Goal: Task Accomplishment & Management: Use online tool/utility

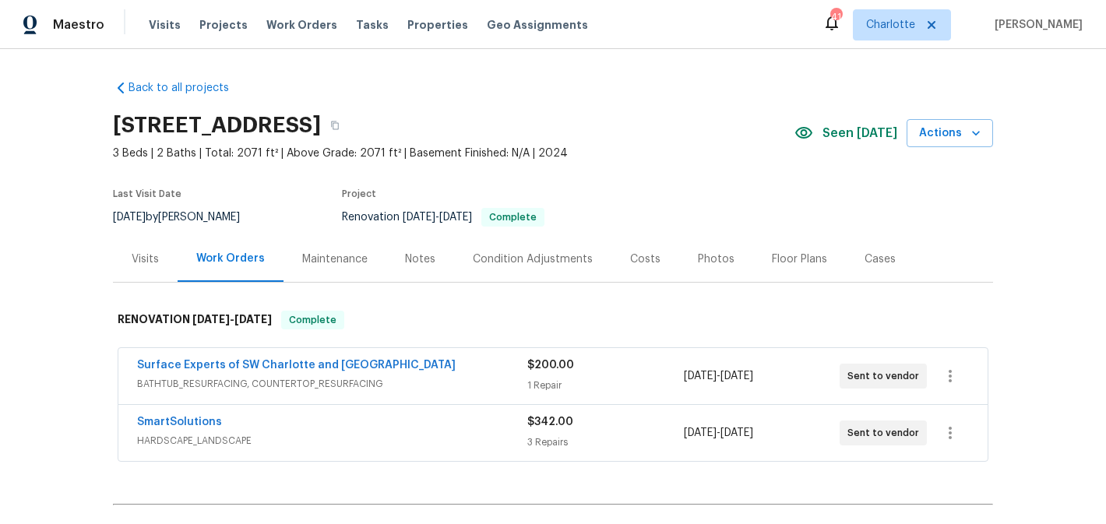
scroll to position [181, 0]
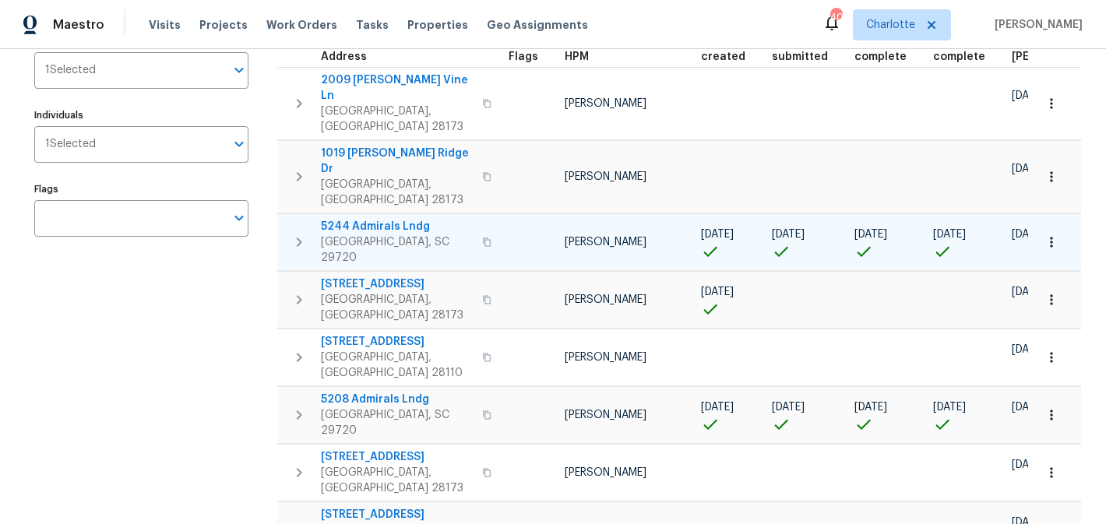
click at [378, 219] on span "5244 Admirals Lndg" at bounding box center [397, 227] width 152 height 16
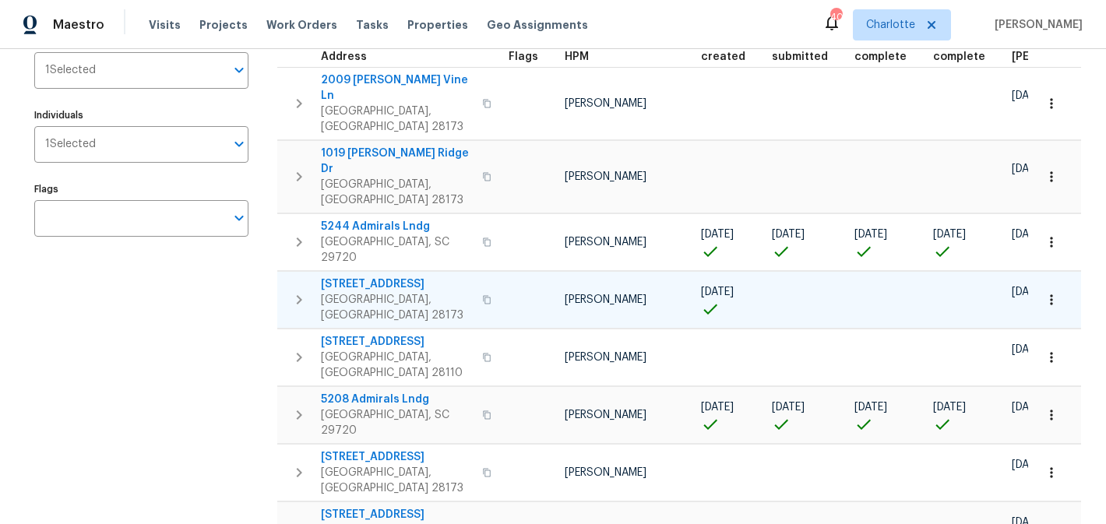
click at [371, 277] on span "2124 Majestic Poplar Dr" at bounding box center [397, 285] width 152 height 16
click at [404, 392] on span "5208 Admirals Lndg" at bounding box center [397, 400] width 152 height 16
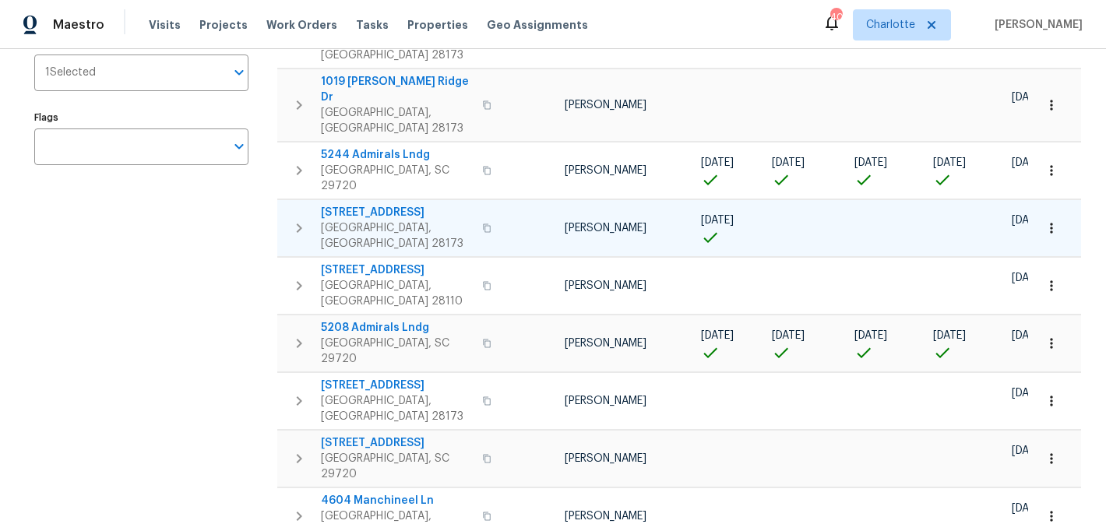
scroll to position [344, 0]
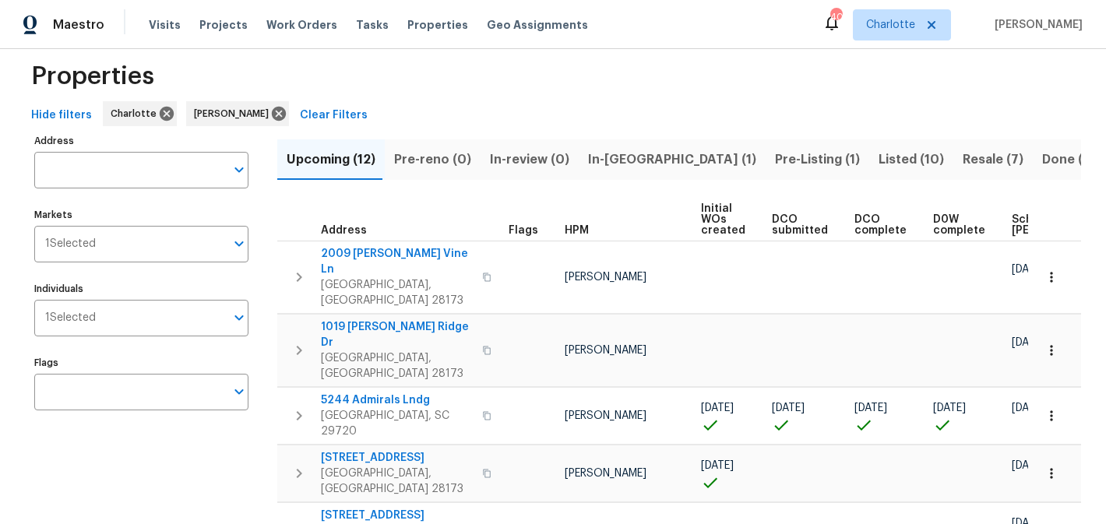
scroll to position [0, 0]
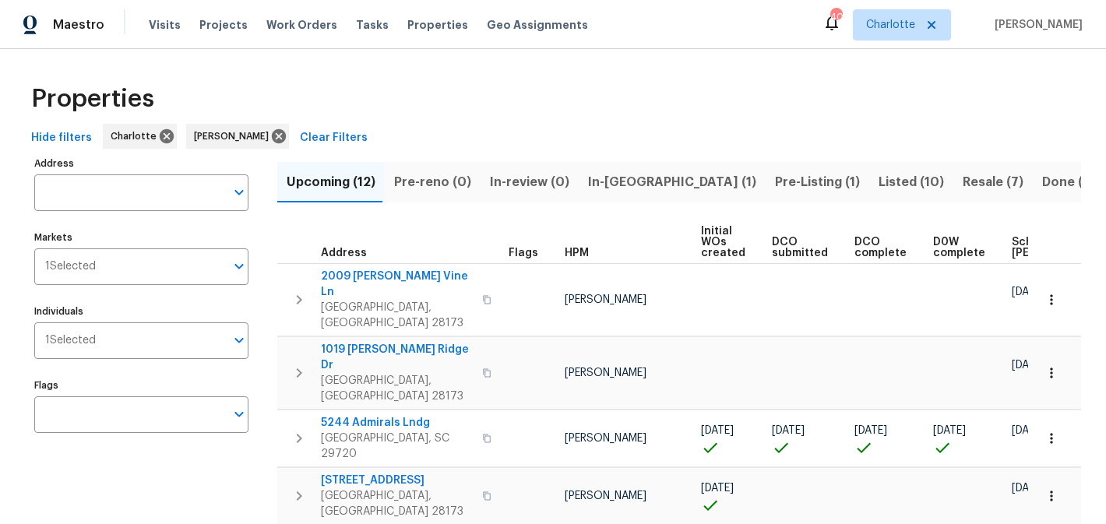
click at [601, 184] on span "In-reno (1)" at bounding box center [672, 182] width 168 height 22
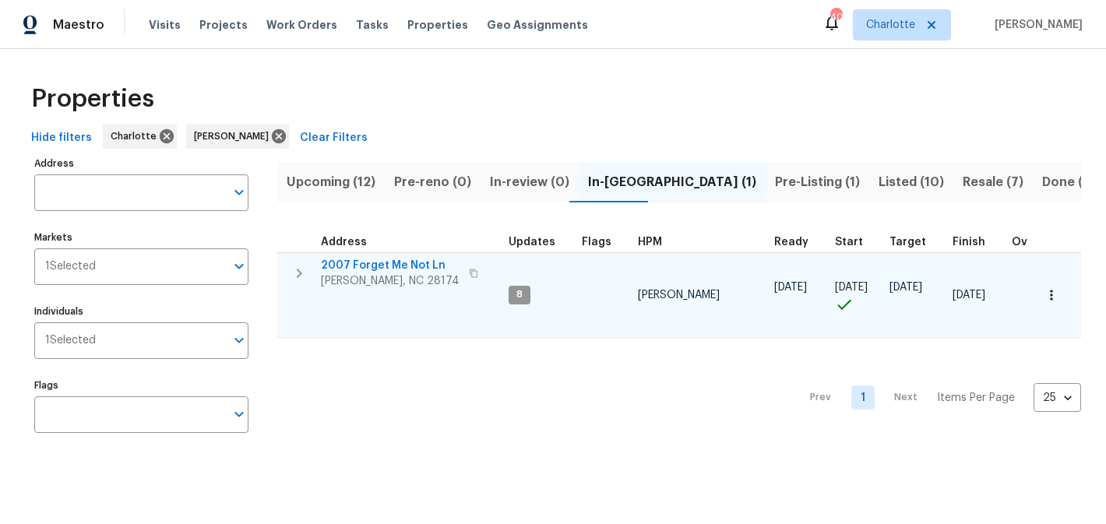
click at [369, 264] on span "2007 Forget Me Not Ln" at bounding box center [390, 266] width 139 height 16
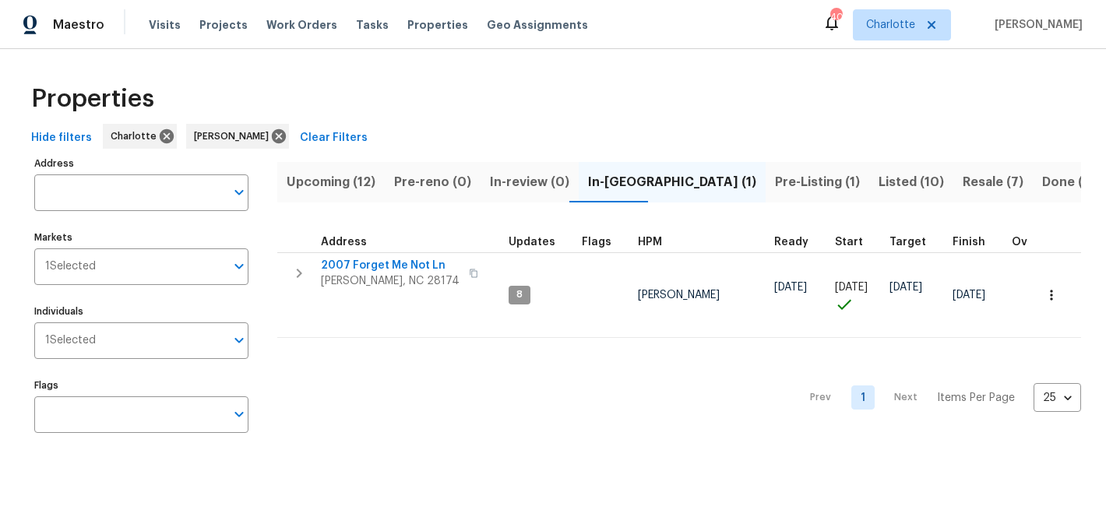
click at [775, 175] on span "Pre-Listing (1)" at bounding box center [817, 182] width 85 height 22
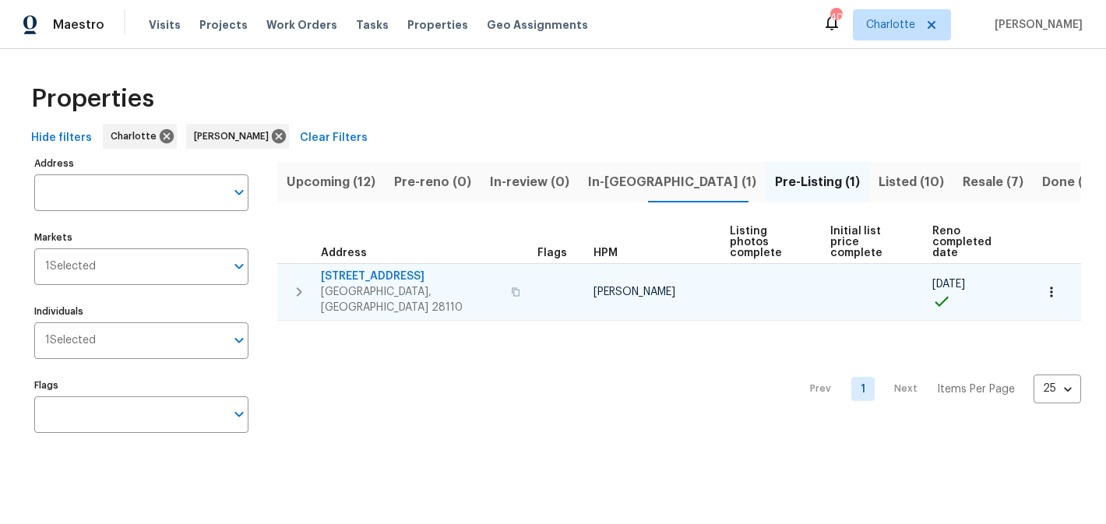
click at [365, 269] on span "2813 Faircroft Way" at bounding box center [411, 277] width 181 height 16
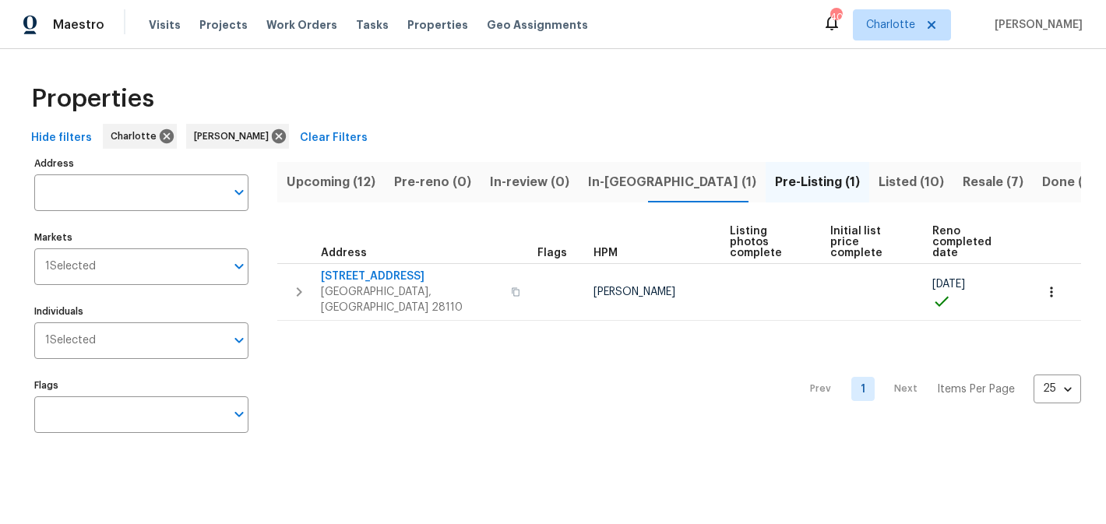
click at [963, 179] on span "Resale (7)" at bounding box center [993, 182] width 61 height 22
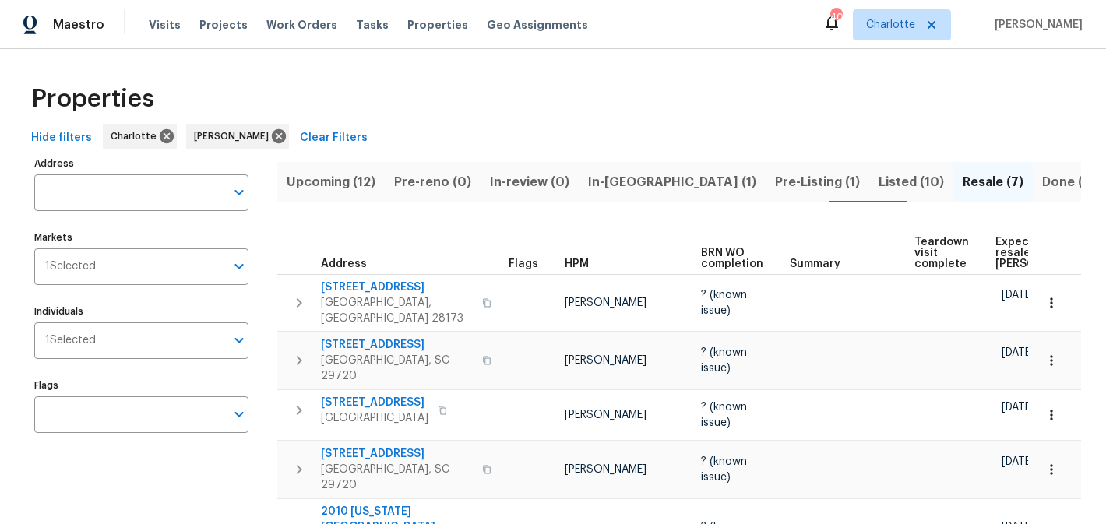
click at [879, 182] on span "Listed (10)" at bounding box center [911, 182] width 65 height 22
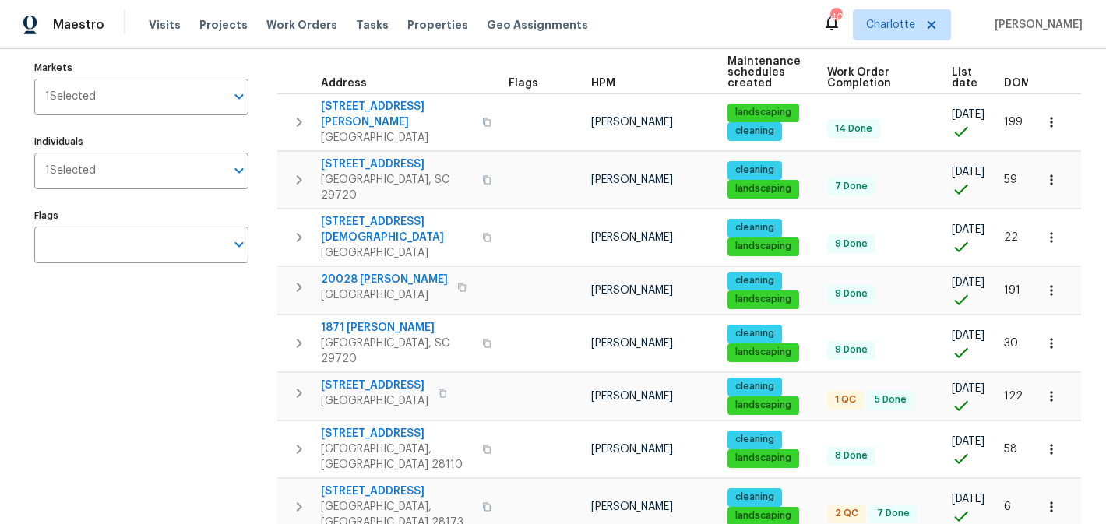
scroll to position [284, 0]
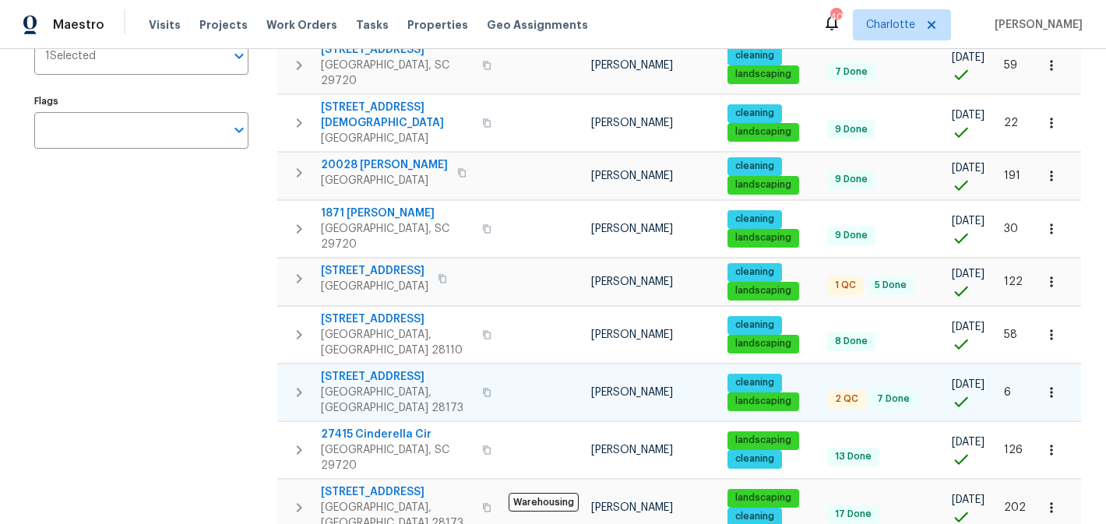
click at [365, 369] on span "431 Ranelagh Dr" at bounding box center [397, 377] width 152 height 16
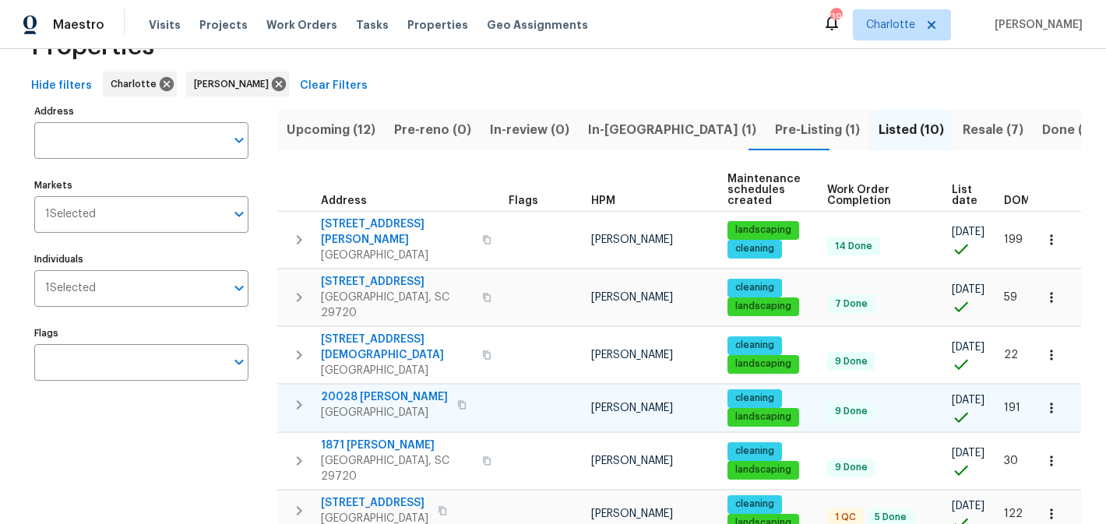
scroll to position [0, 0]
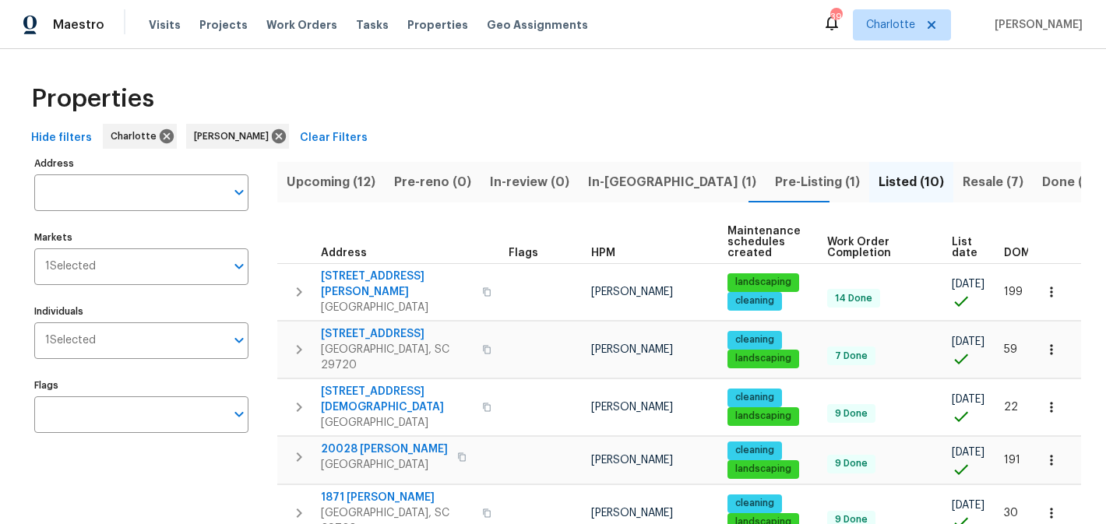
click at [963, 181] on span "Resale (7)" at bounding box center [993, 182] width 61 height 22
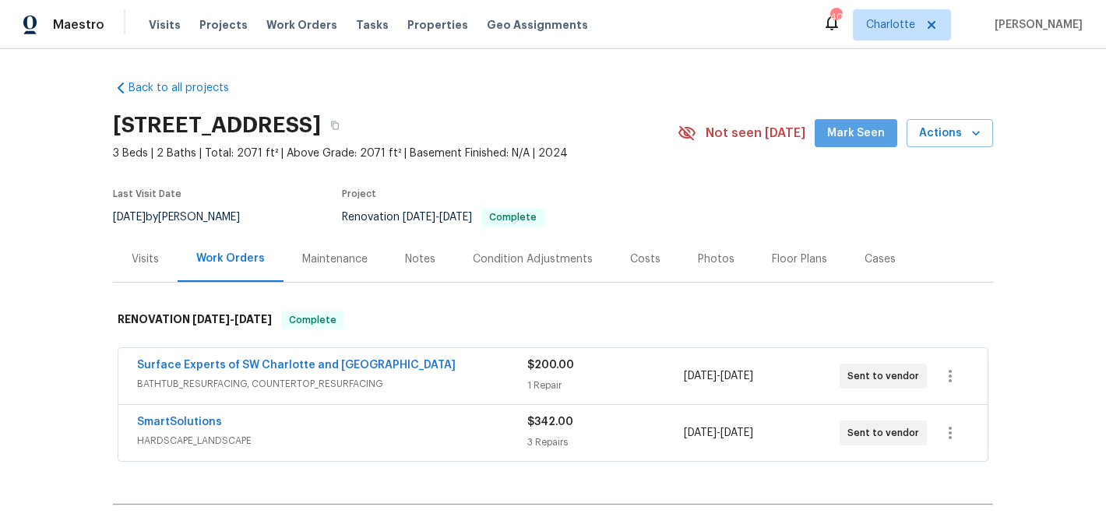
click at [877, 122] on button "Mark Seen" at bounding box center [856, 133] width 83 height 29
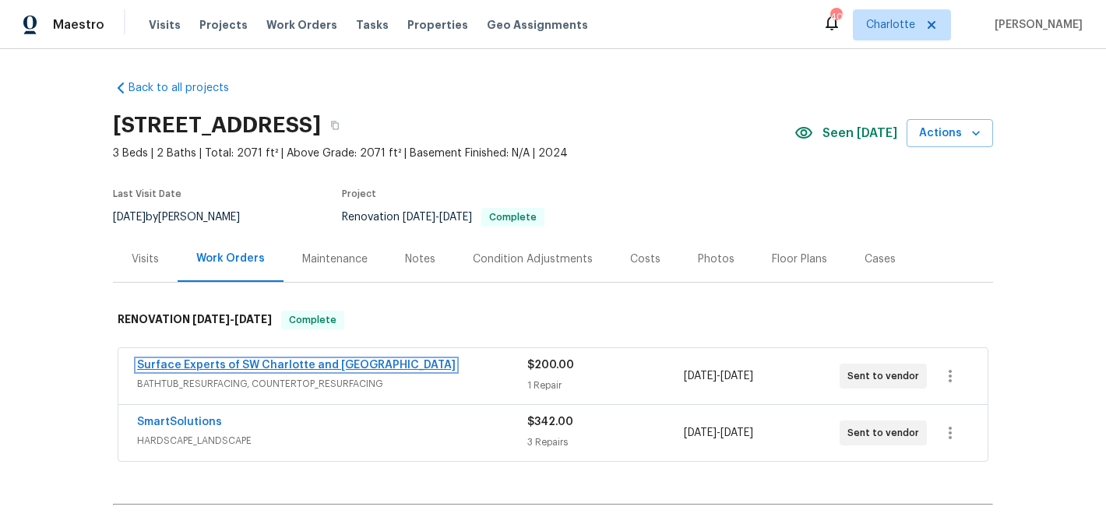
click at [269, 365] on link "Surface Experts of SW Charlotte and Rock Hill" at bounding box center [296, 365] width 319 height 11
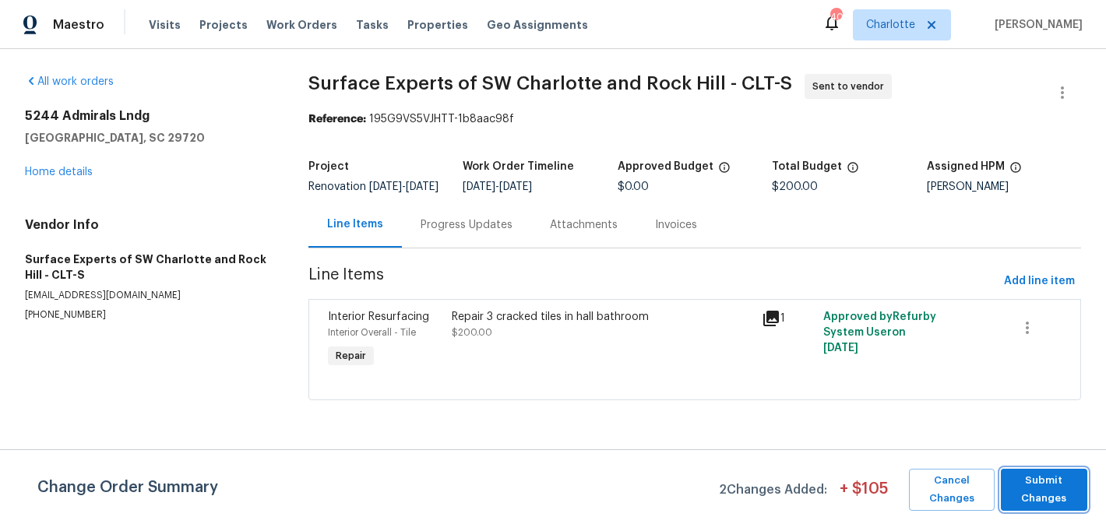
click at [1066, 500] on span "Submit Changes" at bounding box center [1044, 490] width 71 height 36
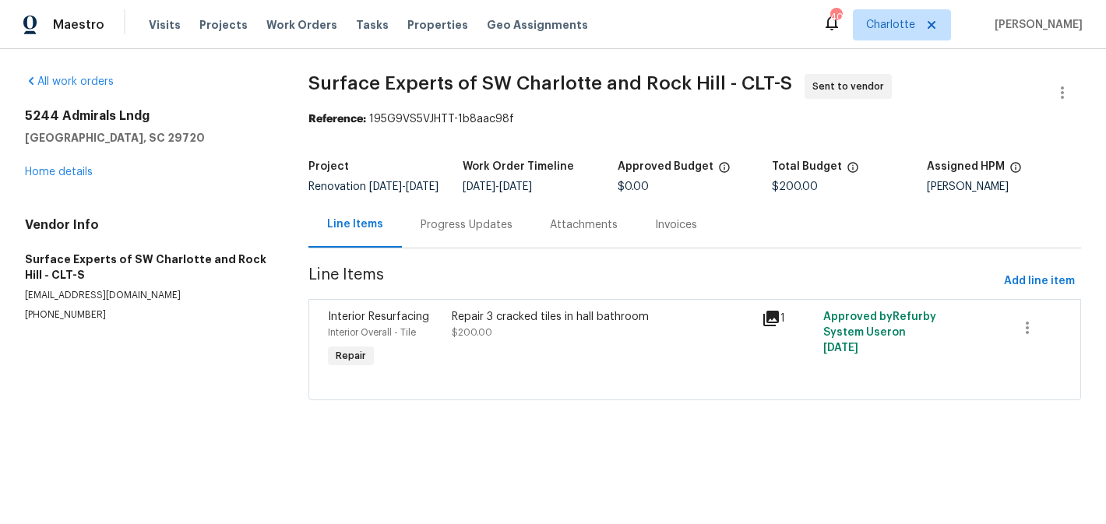
click at [432, 233] on div "Progress Updates" at bounding box center [467, 225] width 92 height 16
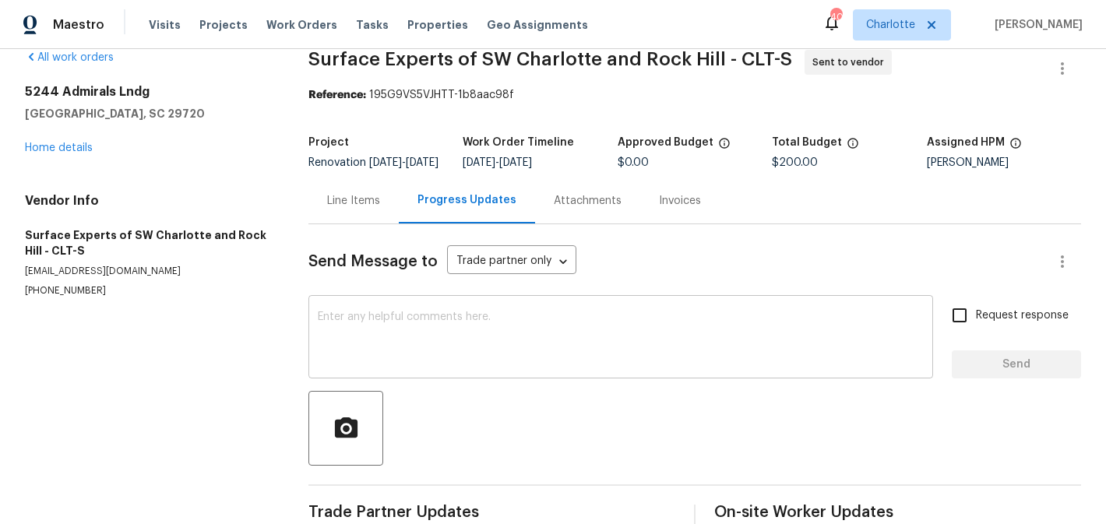
scroll to position [22, 0]
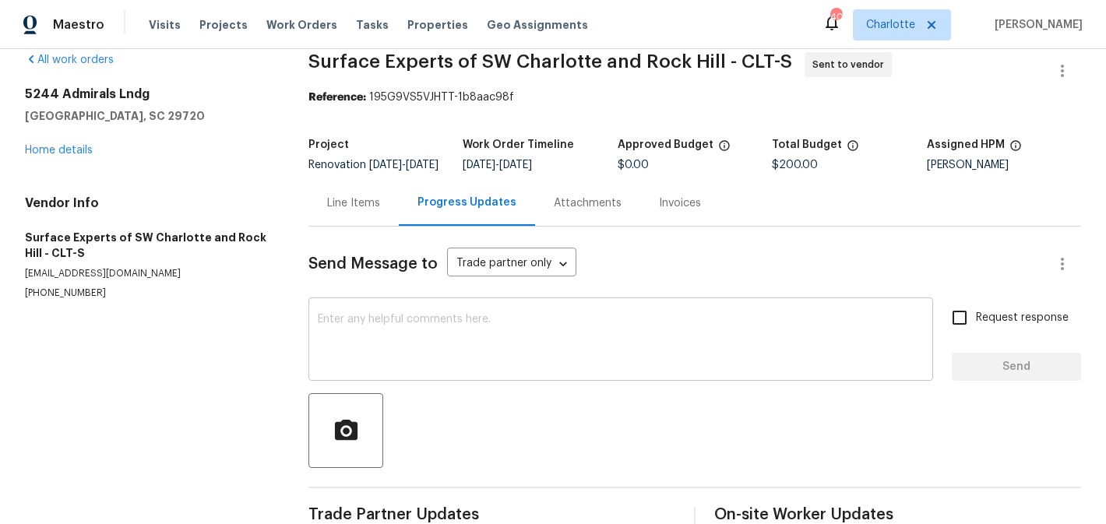
click at [416, 333] on textarea at bounding box center [621, 341] width 606 height 55
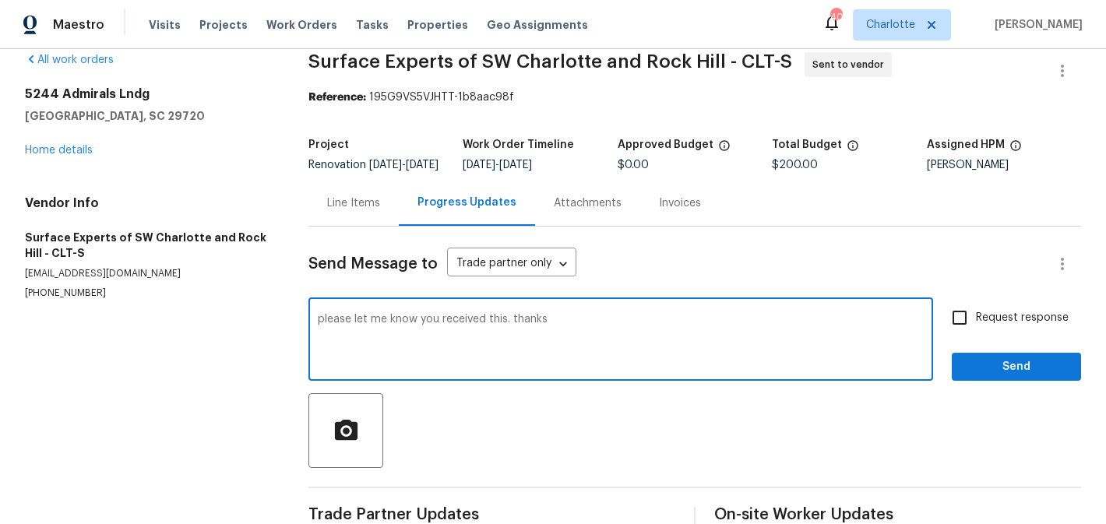
type textarea "please let me know you received this. thanks"
click at [982, 326] on span "Request response" at bounding box center [1022, 318] width 93 height 16
click at [976, 334] on input "Request response" at bounding box center [960, 318] width 33 height 33
checkbox input "true"
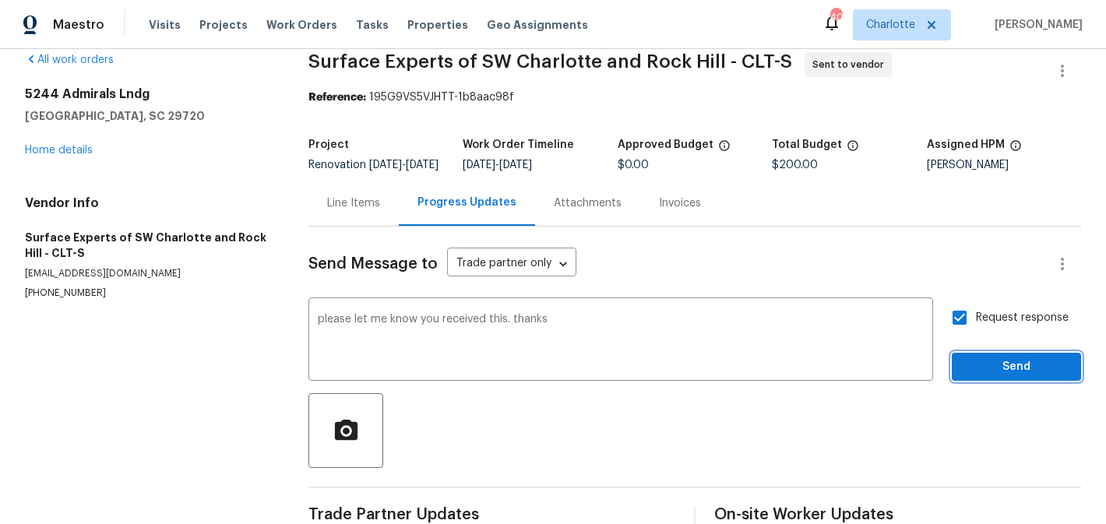
click at [1003, 377] on span "Send" at bounding box center [1017, 367] width 104 height 19
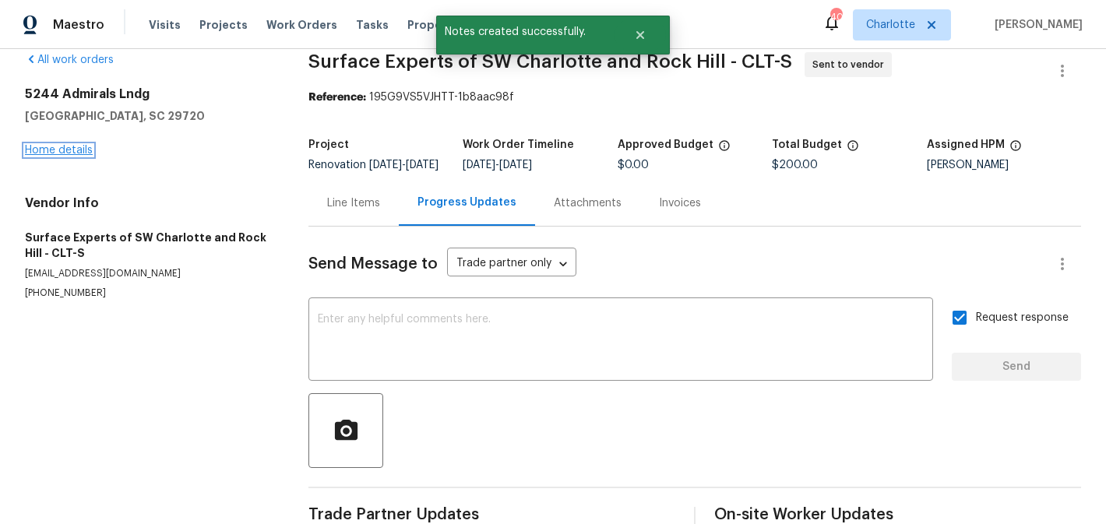
click at [56, 153] on link "Home details" at bounding box center [59, 150] width 68 height 11
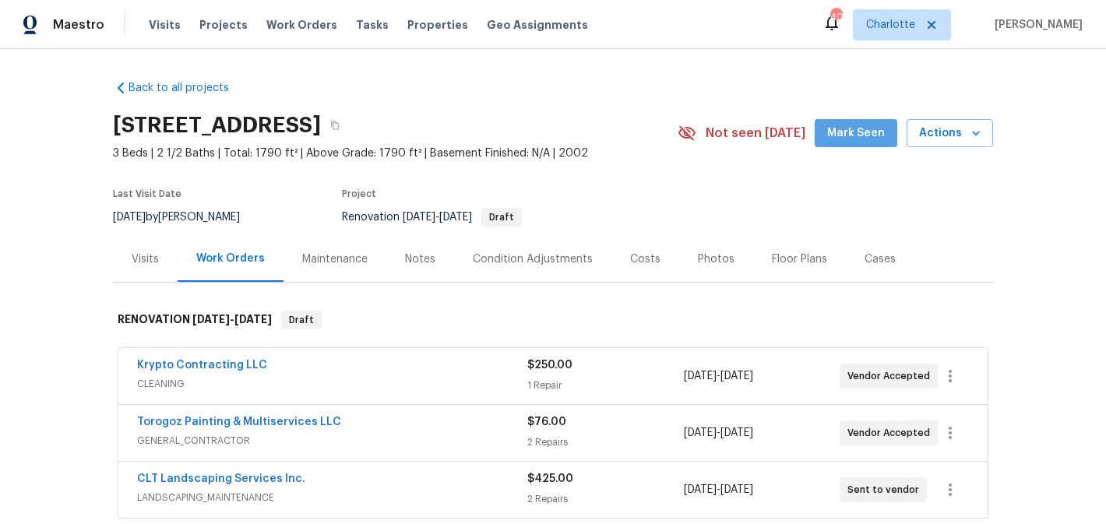
click at [870, 127] on span "Mark Seen" at bounding box center [857, 133] width 58 height 19
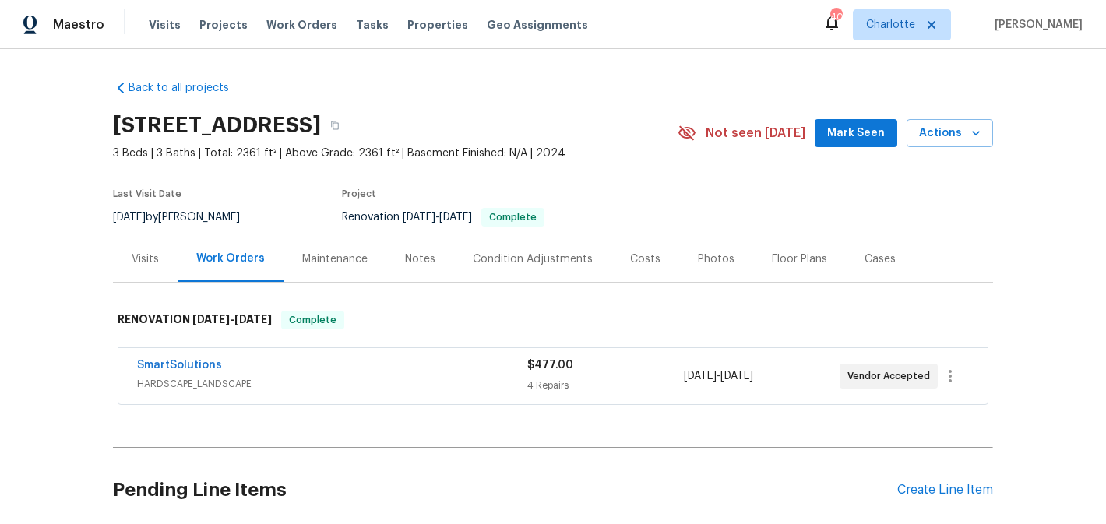
click at [879, 140] on span "Mark Seen" at bounding box center [857, 133] width 58 height 19
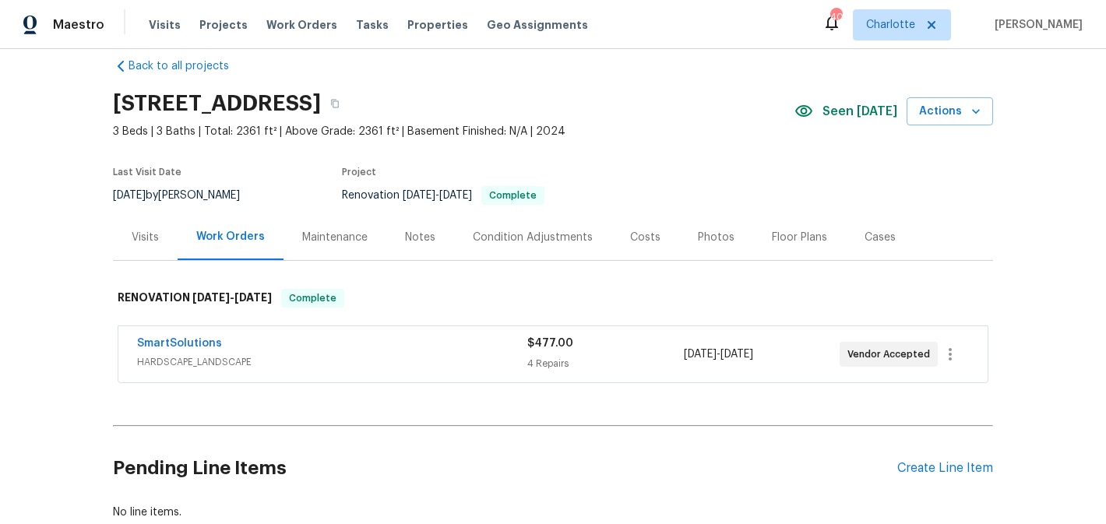
scroll to position [28, 0]
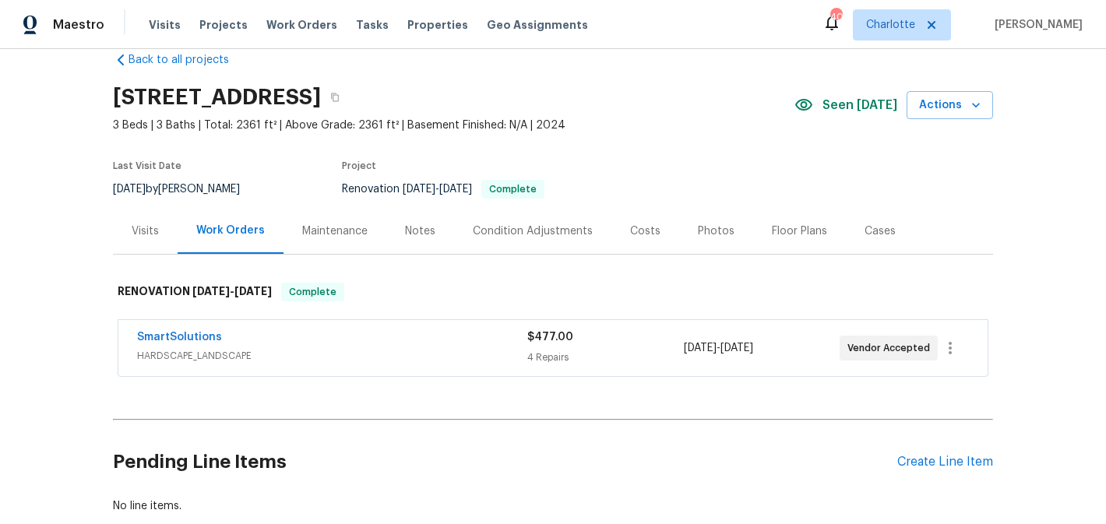
click at [172, 330] on span "SmartSolutions" at bounding box center [179, 338] width 85 height 16
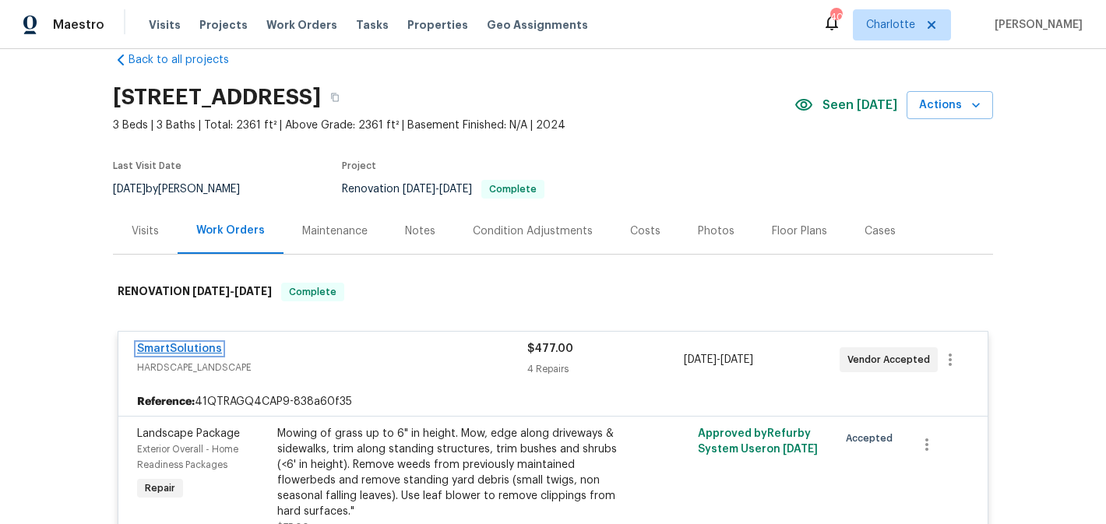
click at [178, 352] on link "SmartSolutions" at bounding box center [179, 349] width 85 height 11
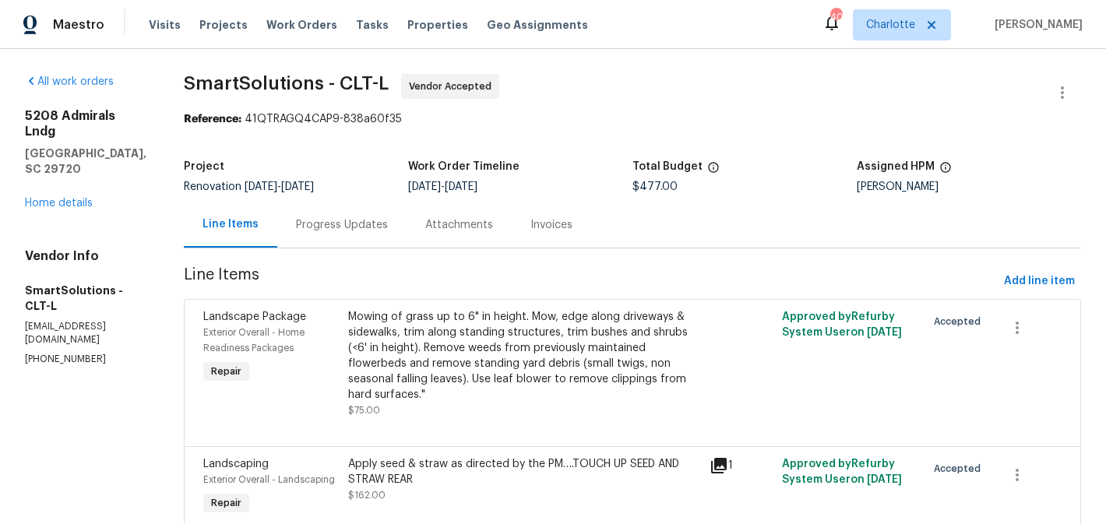
click at [327, 228] on div "Progress Updates" at bounding box center [342, 225] width 92 height 16
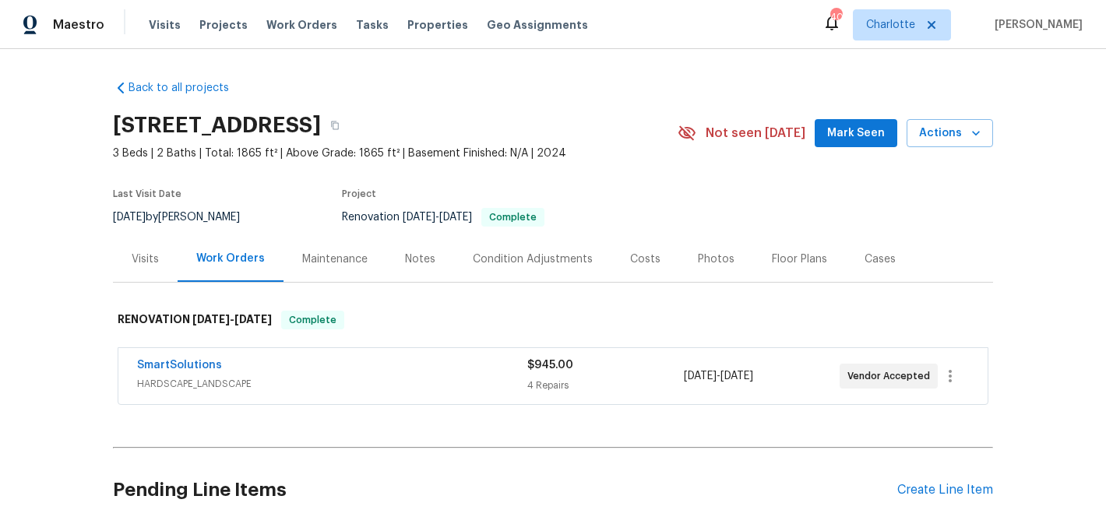
click at [836, 144] on button "Mark Seen" at bounding box center [856, 133] width 83 height 29
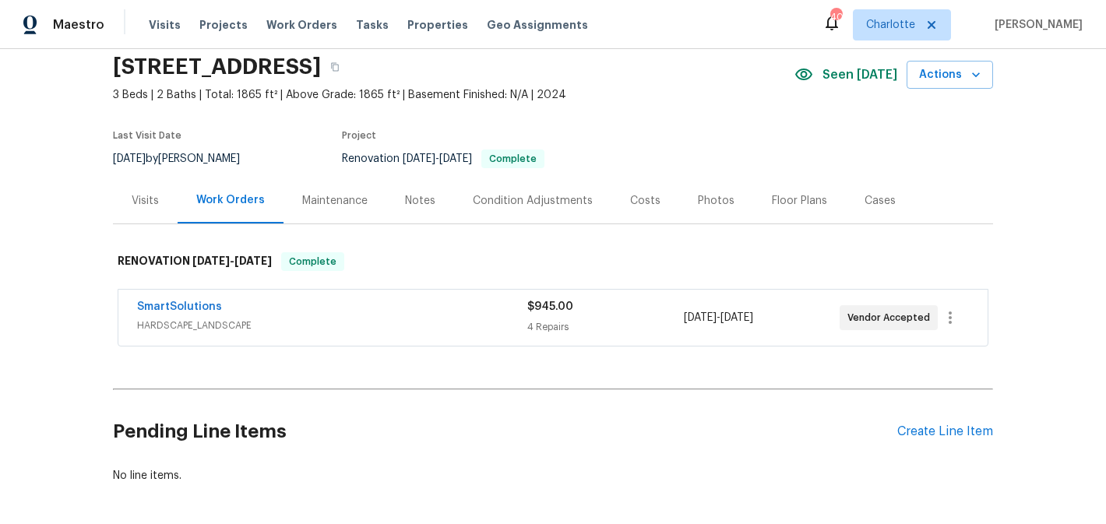
scroll to position [124, 0]
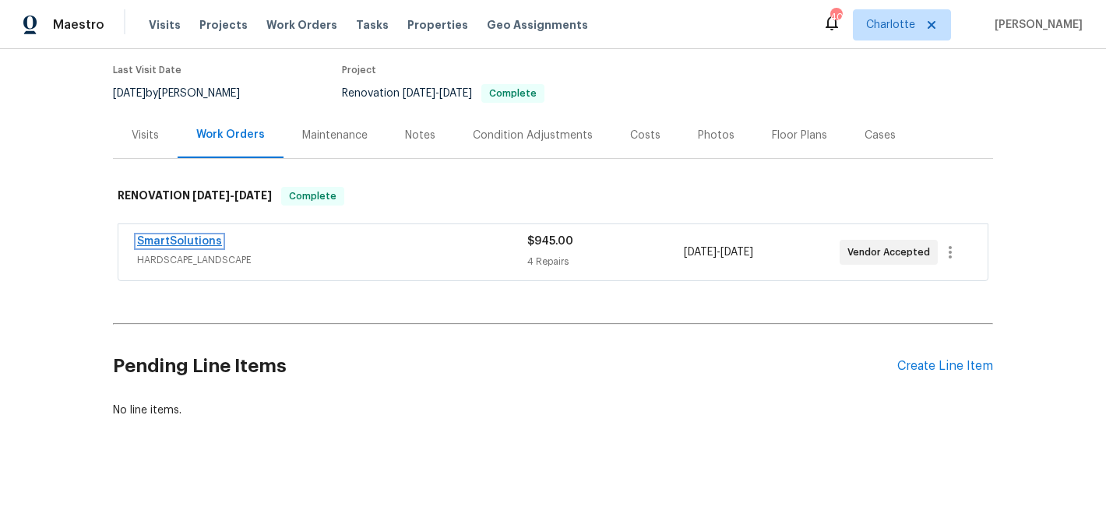
click at [169, 236] on link "SmartSolutions" at bounding box center [179, 241] width 85 height 11
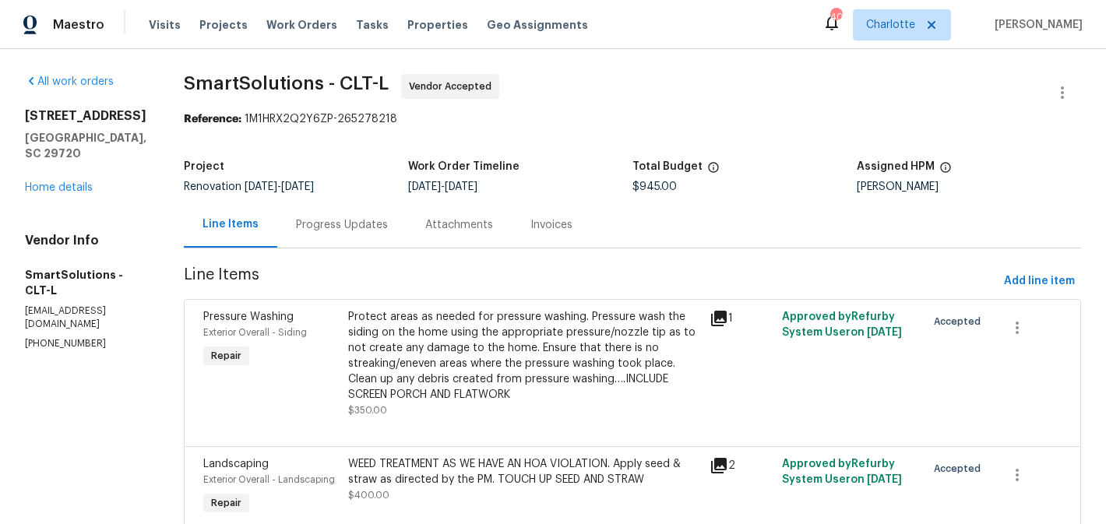
click at [351, 240] on div "Progress Updates" at bounding box center [341, 225] width 129 height 46
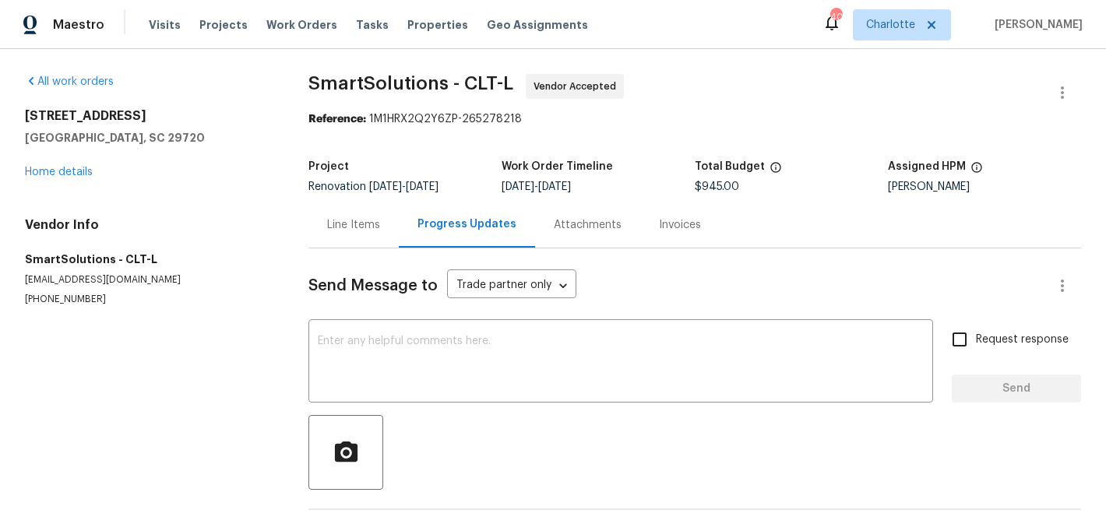
scroll to position [55, 0]
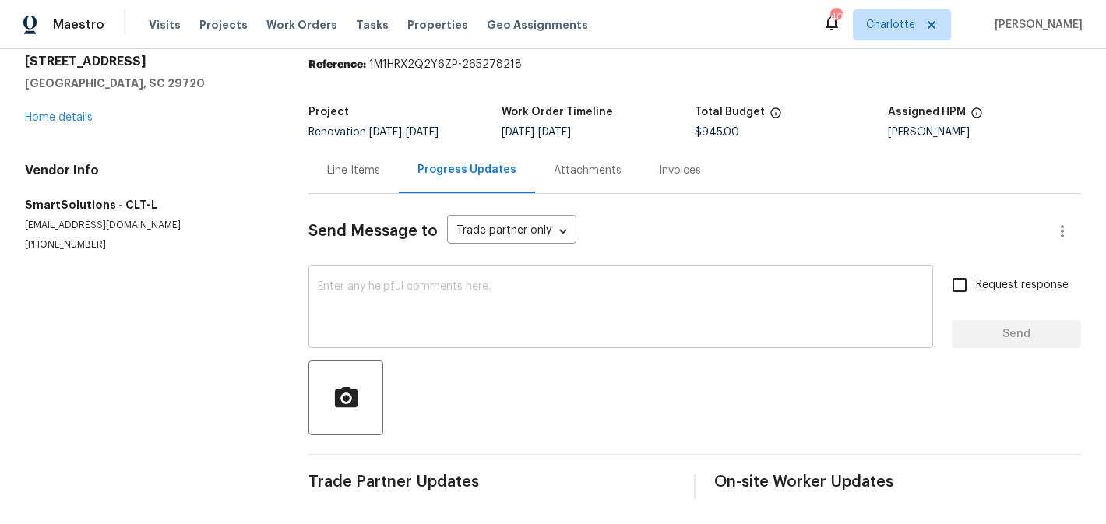
click at [365, 305] on textarea at bounding box center [621, 308] width 606 height 55
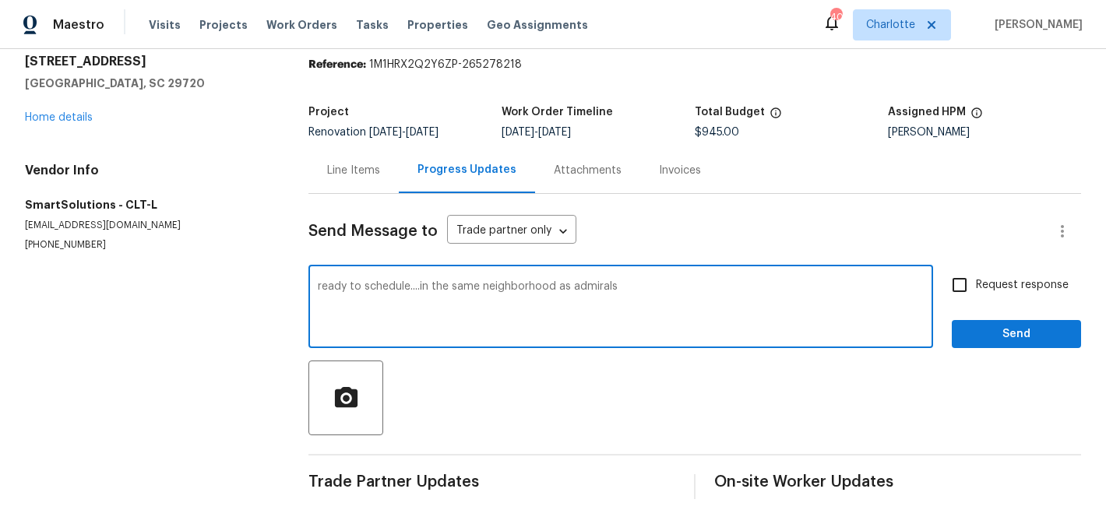
click at [574, 284] on textarea "ready to schedule....in the same neighborhood as admirals" at bounding box center [621, 308] width 606 height 55
click at [708, 284] on textarea "ready to schedule....in the same neighborhood as both admirals" at bounding box center [621, 308] width 606 height 55
type textarea "ready to schedule....in the same neighborhood as both admirals addresses"
click at [998, 277] on span "Request response" at bounding box center [1022, 285] width 93 height 16
click at [976, 277] on input "Request response" at bounding box center [960, 285] width 33 height 33
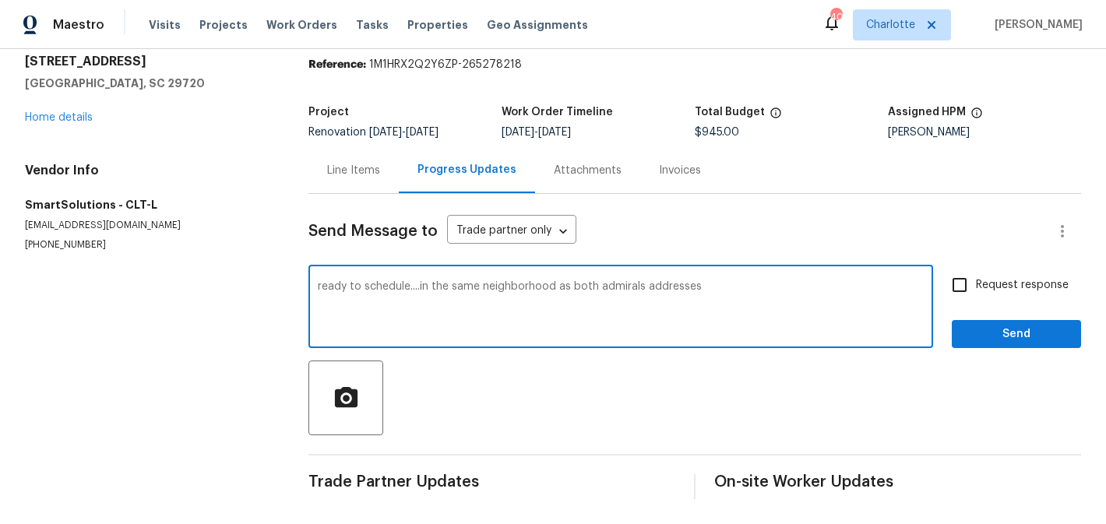
checkbox input "true"
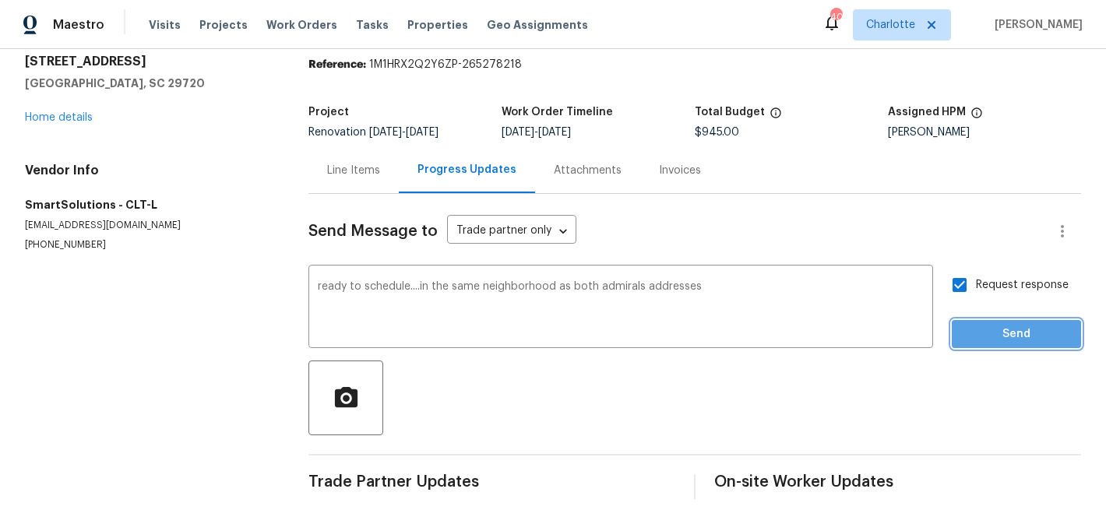
click at [1000, 343] on span "Send" at bounding box center [1017, 334] width 104 height 19
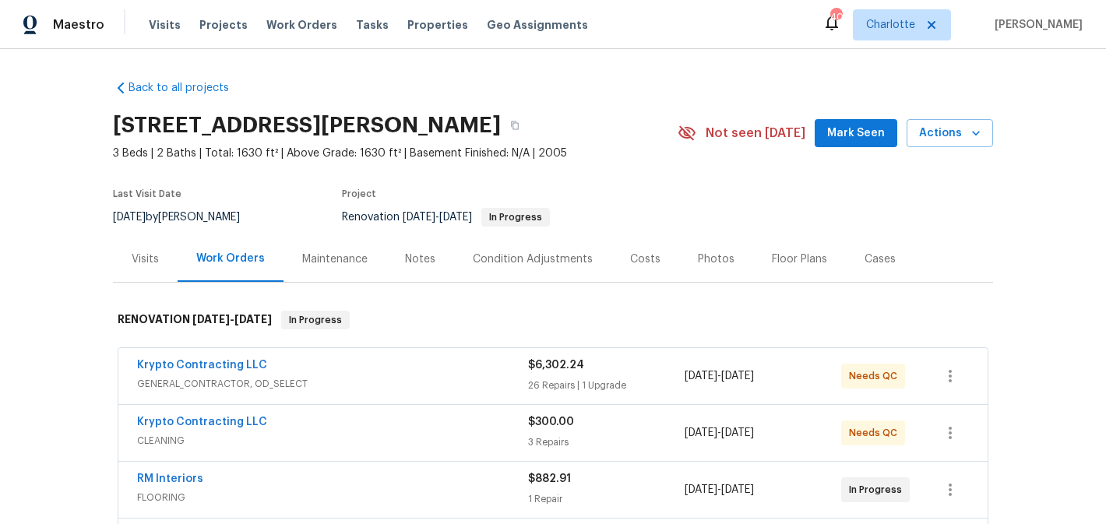
click at [832, 136] on button "Mark Seen" at bounding box center [856, 133] width 83 height 29
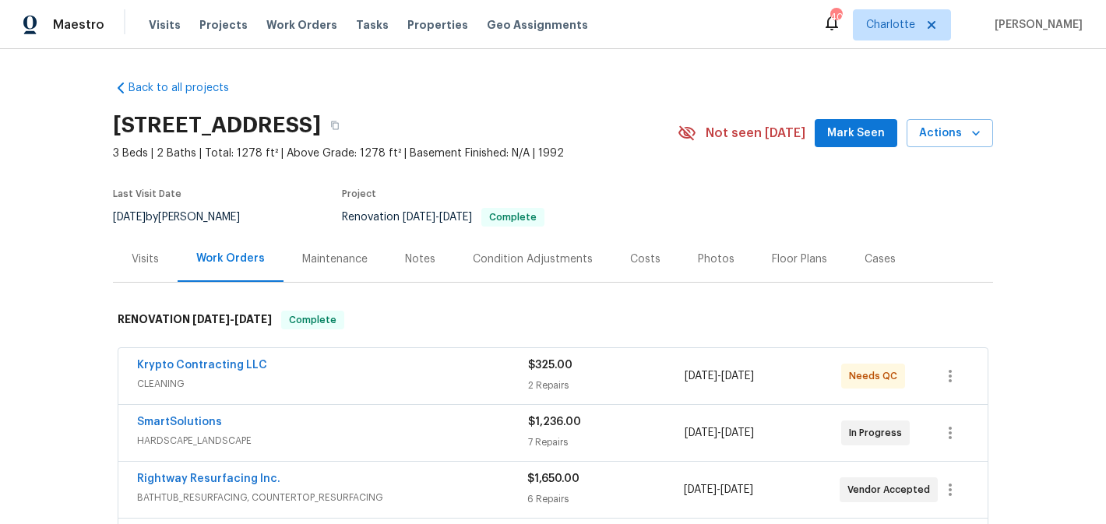
click at [845, 119] on button "Mark Seen" at bounding box center [856, 133] width 83 height 29
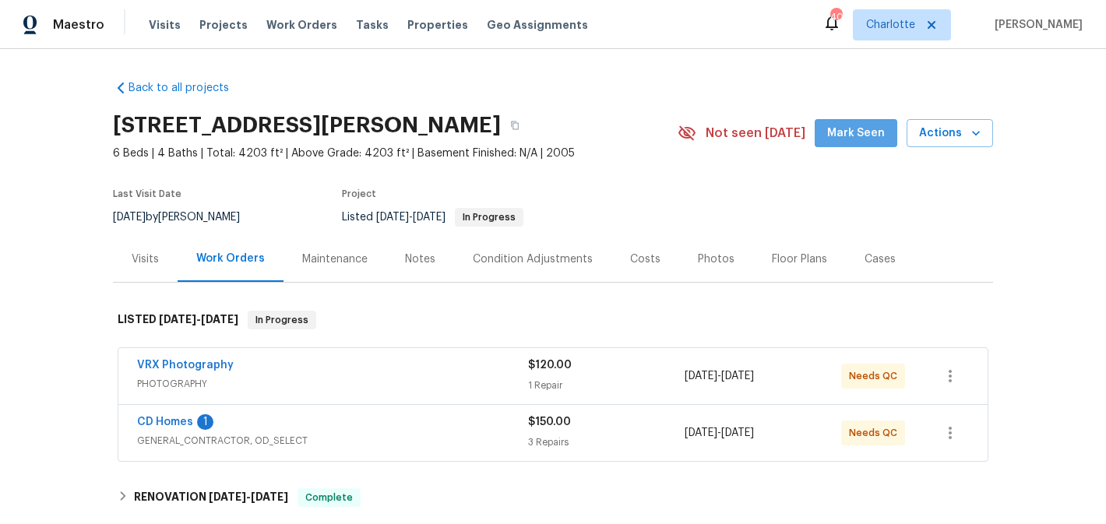
click at [868, 136] on span "Mark Seen" at bounding box center [857, 133] width 58 height 19
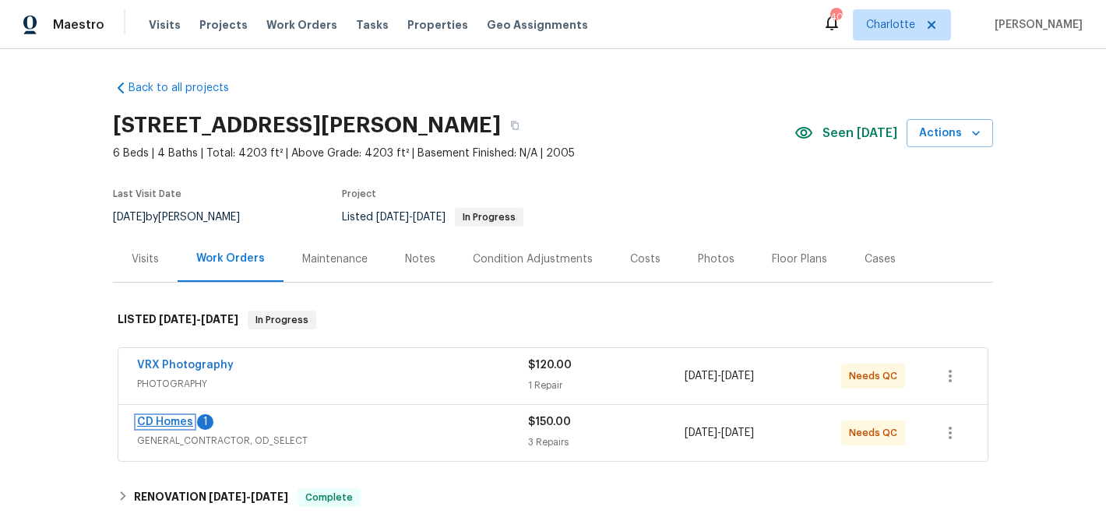
click at [176, 419] on link "CD Homes" at bounding box center [165, 422] width 56 height 11
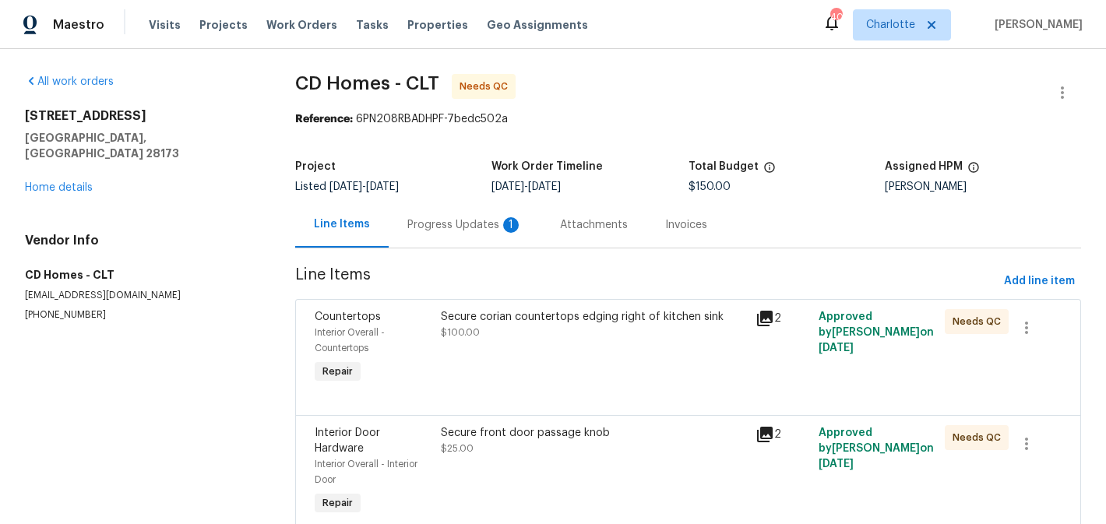
click at [477, 221] on div "Progress Updates 1" at bounding box center [465, 225] width 115 height 16
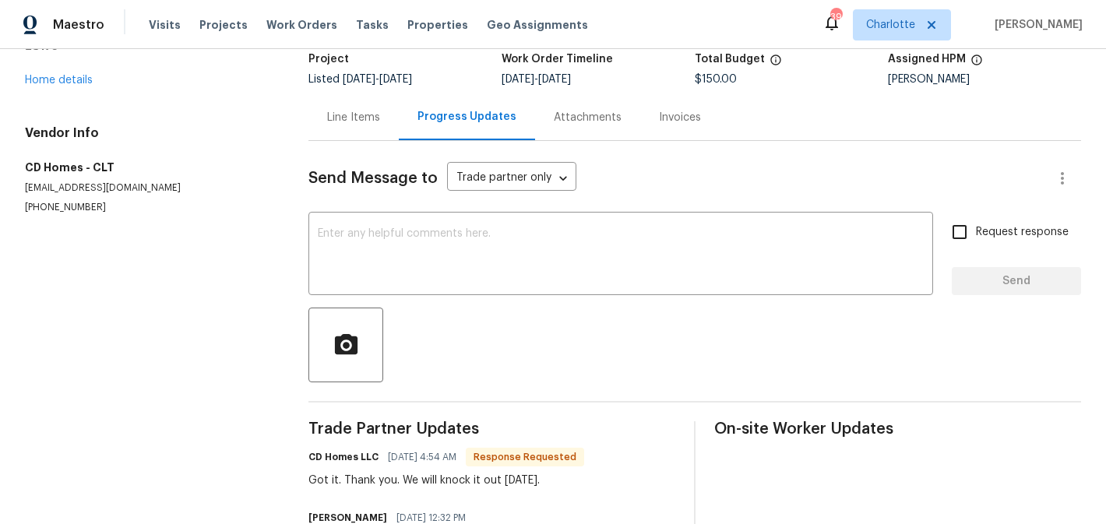
scroll to position [65, 0]
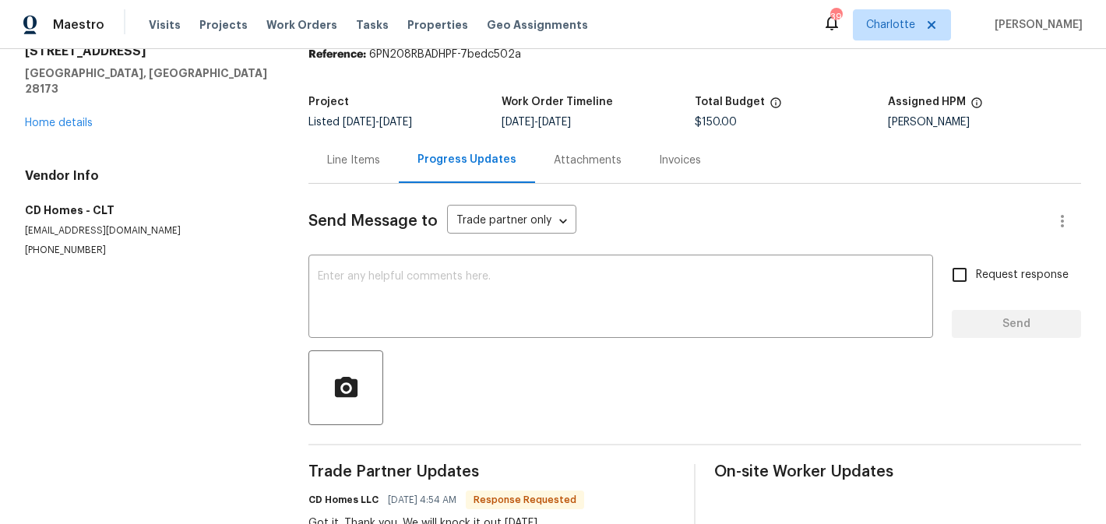
click at [354, 165] on div "Line Items" at bounding box center [353, 161] width 53 height 16
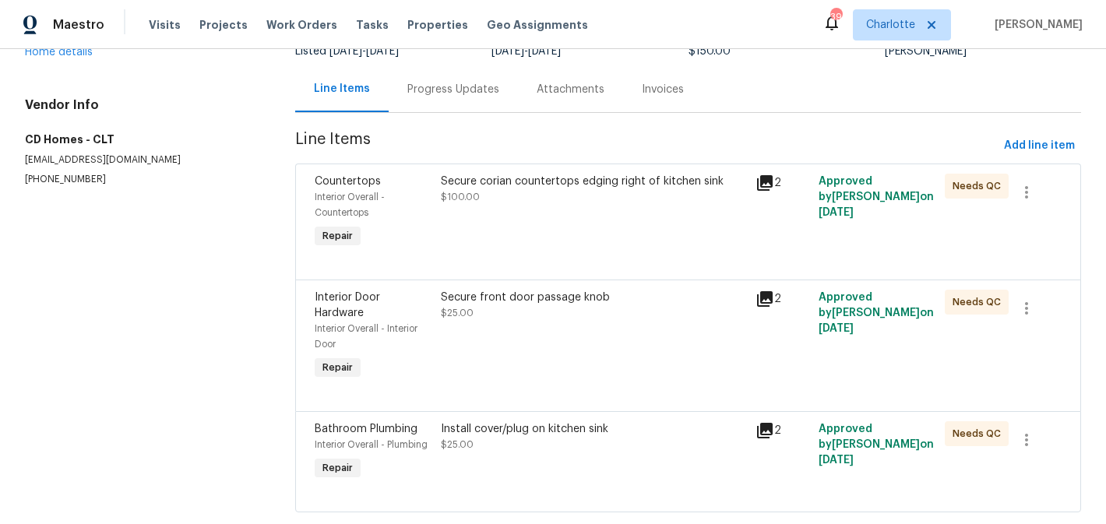
scroll to position [154, 0]
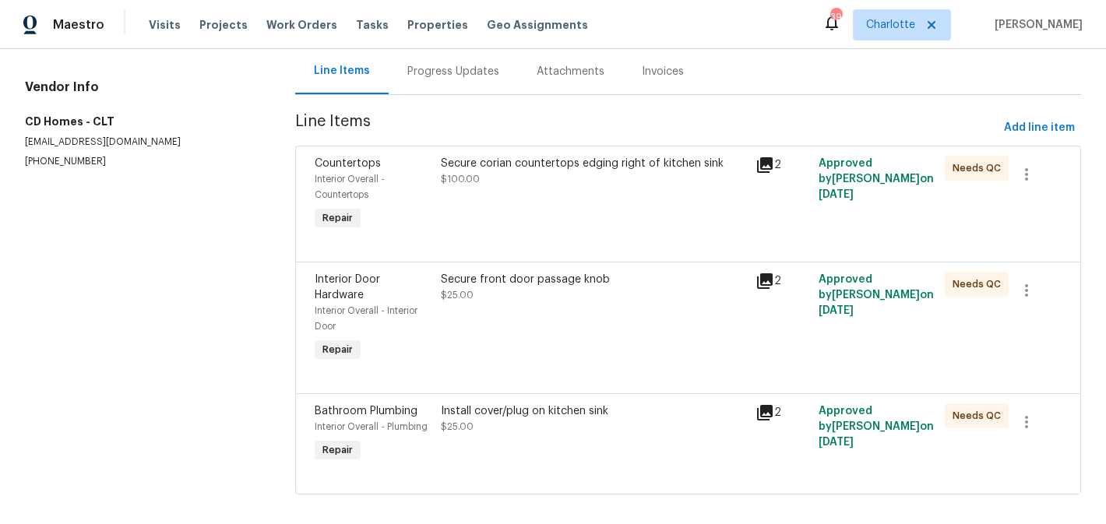
click at [592, 194] on div "Secure corian countertops edging right of kitchen sink $100.00" at bounding box center [594, 194] width 316 height 87
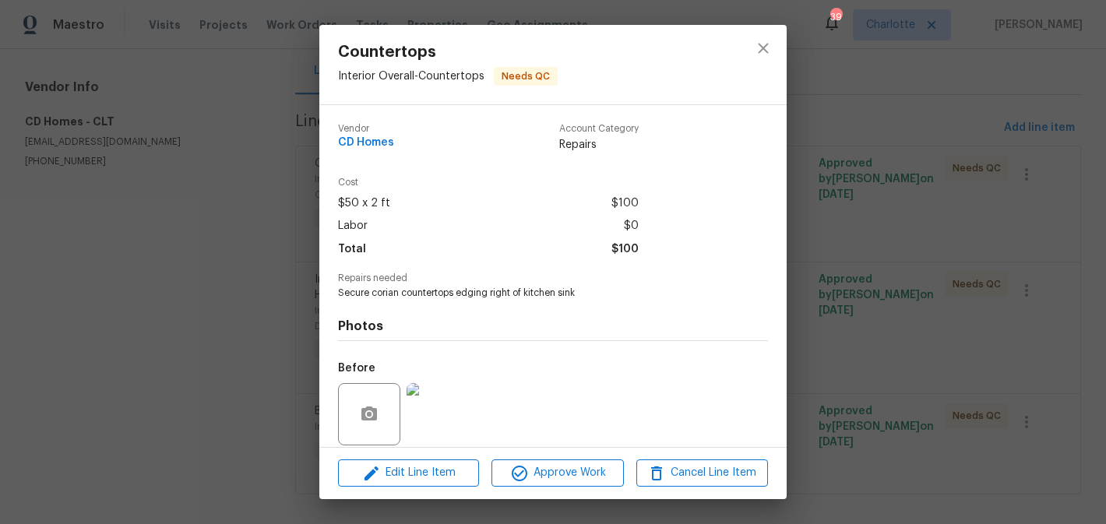
scroll to position [115, 0]
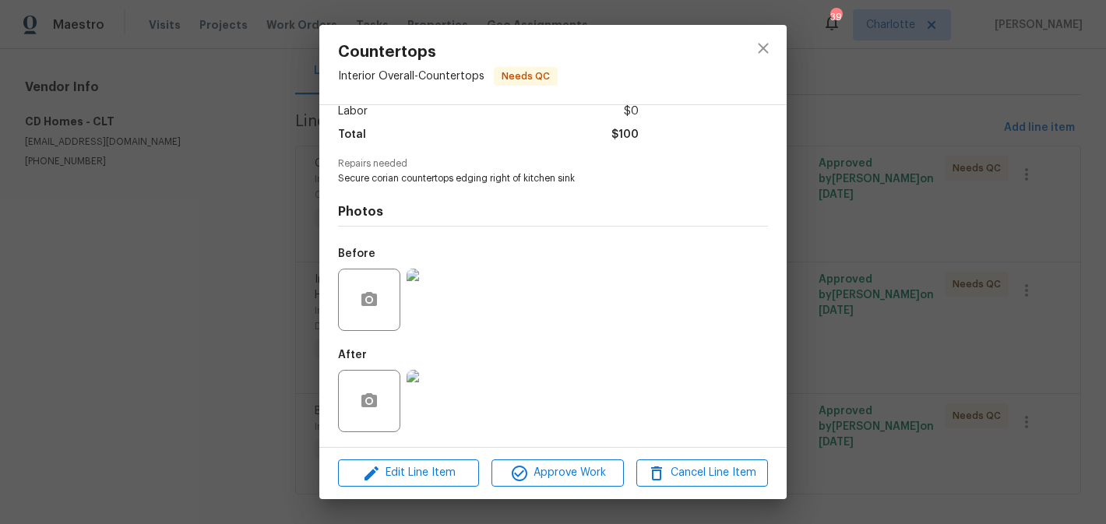
click at [440, 398] on img at bounding box center [438, 401] width 62 height 62
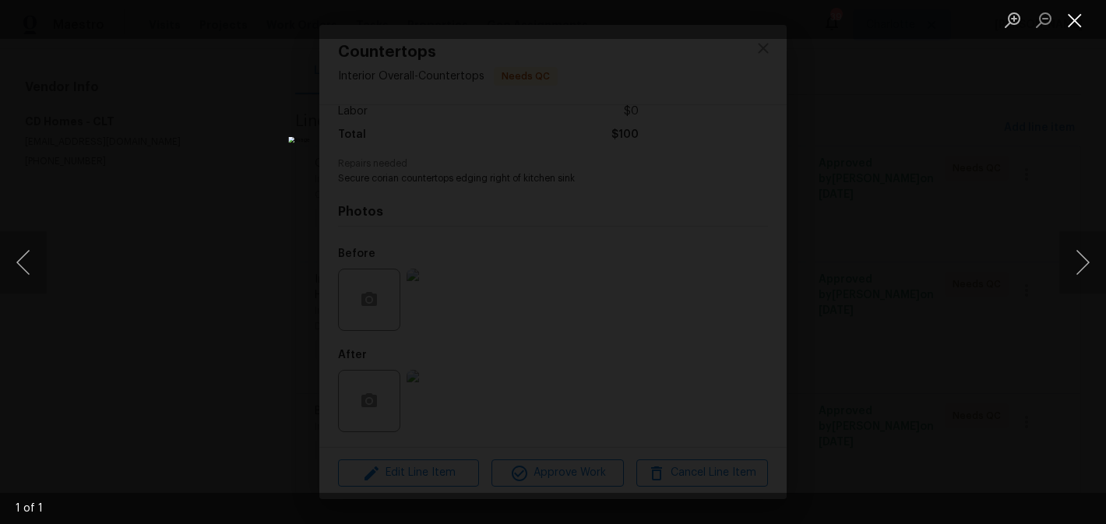
click at [1072, 29] on button "Close lightbox" at bounding box center [1075, 19] width 31 height 27
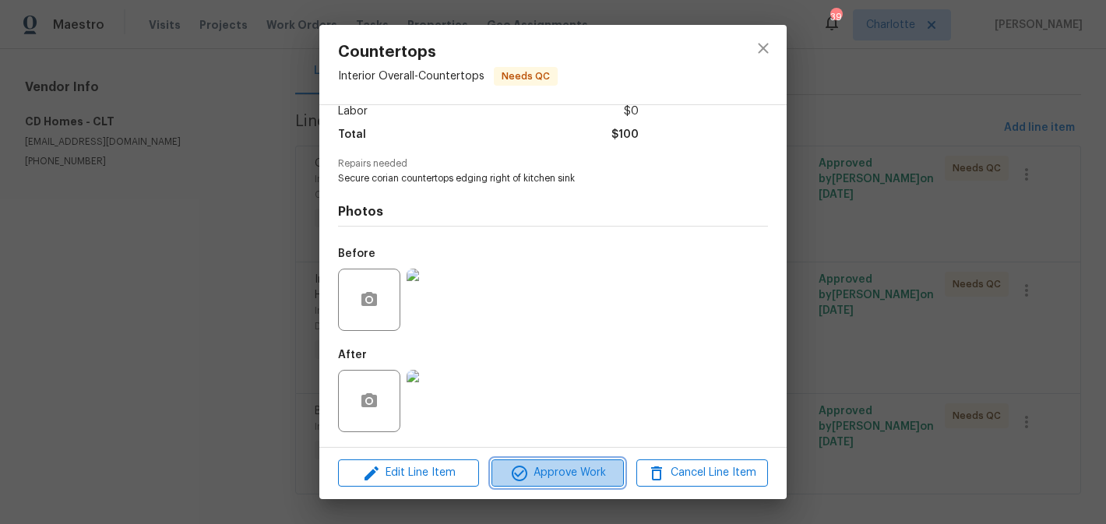
click at [571, 472] on span "Approve Work" at bounding box center [557, 473] width 122 height 19
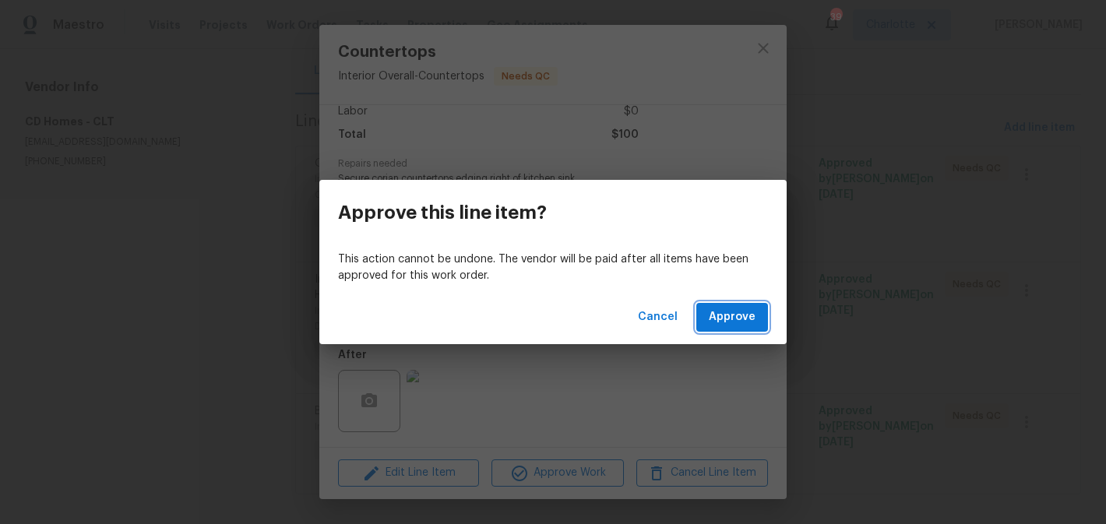
click at [742, 303] on button "Approve" at bounding box center [733, 317] width 72 height 29
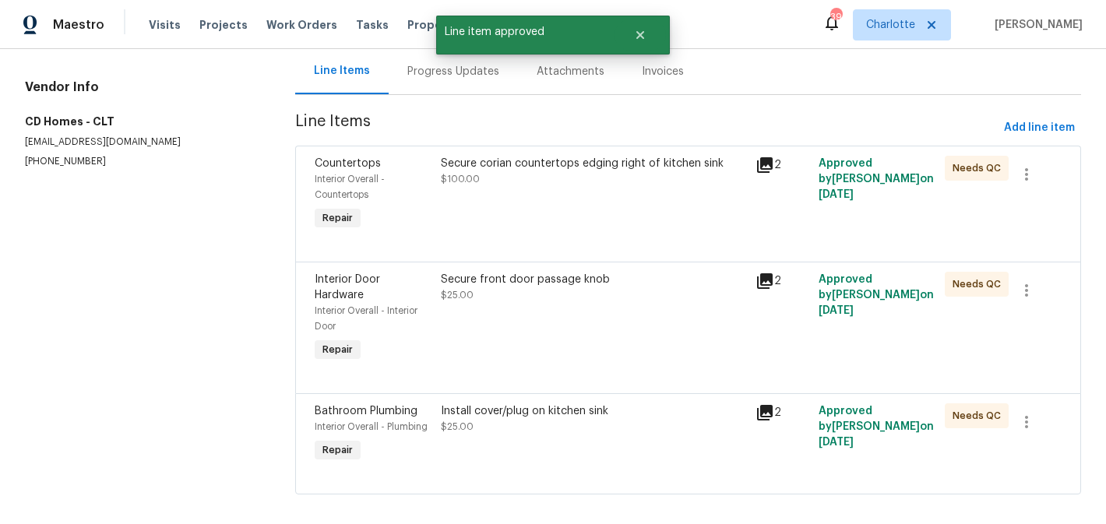
scroll to position [0, 0]
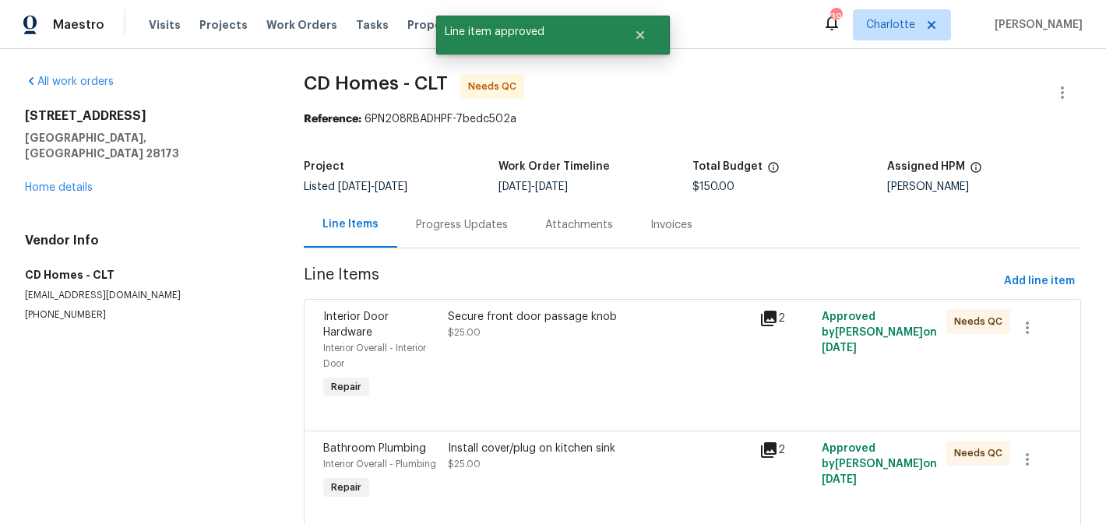
click at [610, 377] on div "Secure front door passage knob $25.00" at bounding box center [599, 356] width 312 height 103
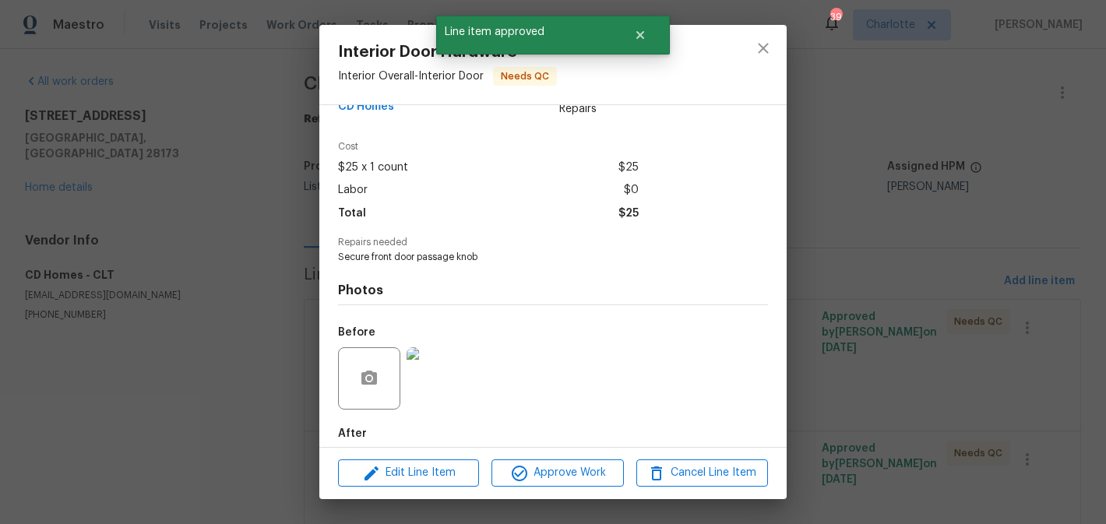
scroll to position [115, 0]
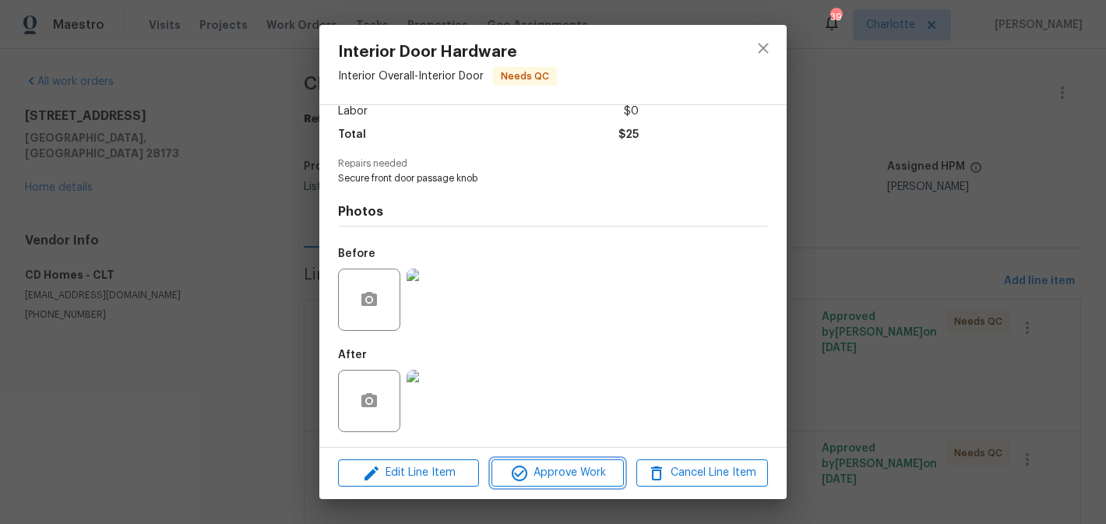
click at [579, 468] on span "Approve Work" at bounding box center [557, 473] width 122 height 19
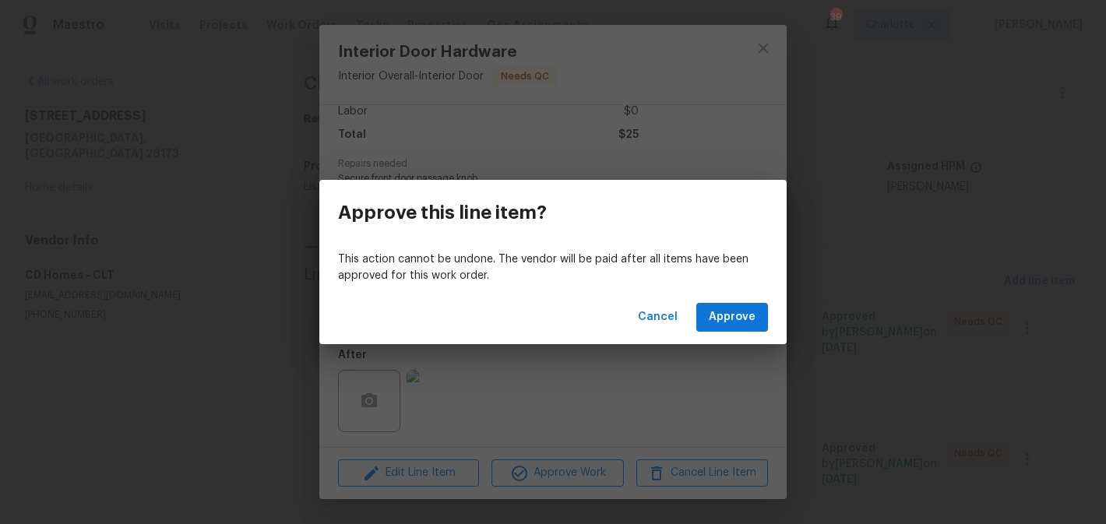
click at [736, 300] on div "Cancel Approve" at bounding box center [553, 318] width 468 height 54
click at [739, 309] on span "Approve" at bounding box center [732, 317] width 47 height 19
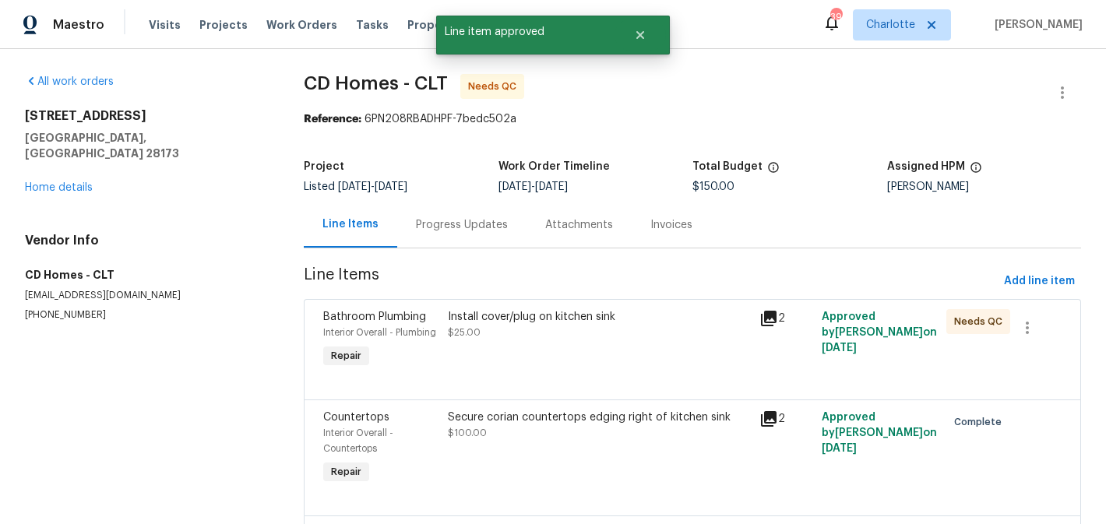
click at [610, 329] on div "Install cover/plug on kitchen sink $25.00" at bounding box center [599, 324] width 302 height 31
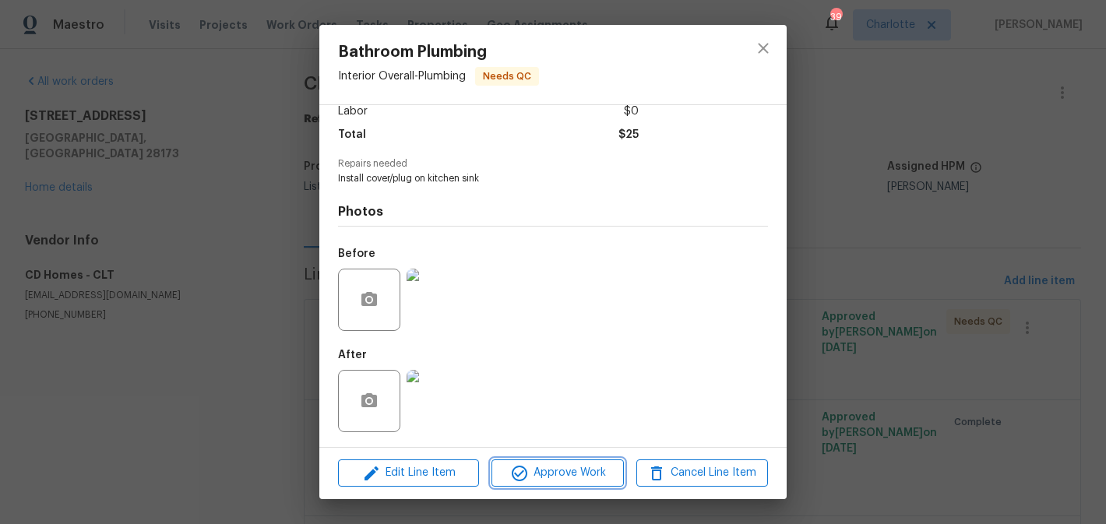
click at [552, 476] on span "Approve Work" at bounding box center [557, 473] width 122 height 19
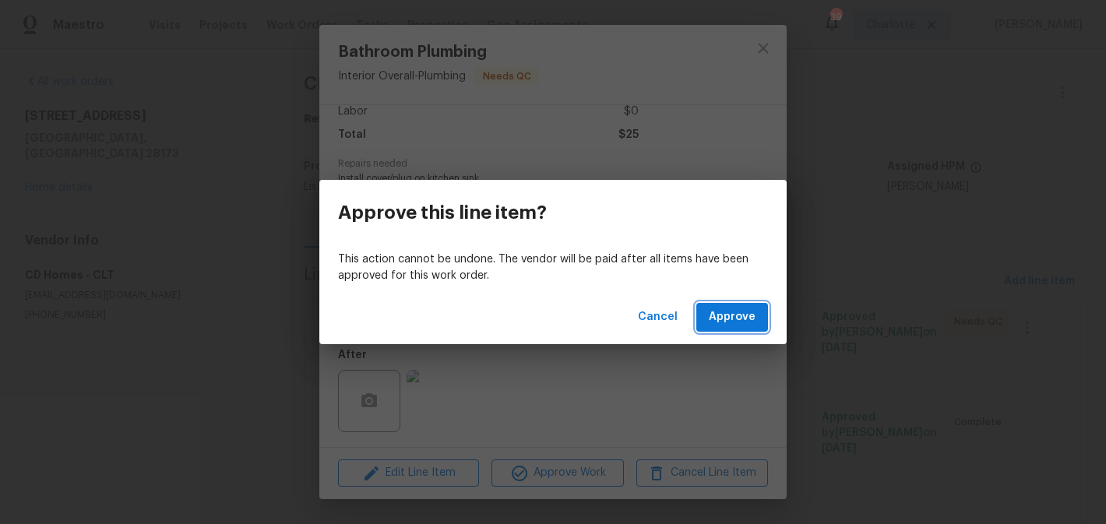
click at [742, 312] on span "Approve" at bounding box center [732, 317] width 47 height 19
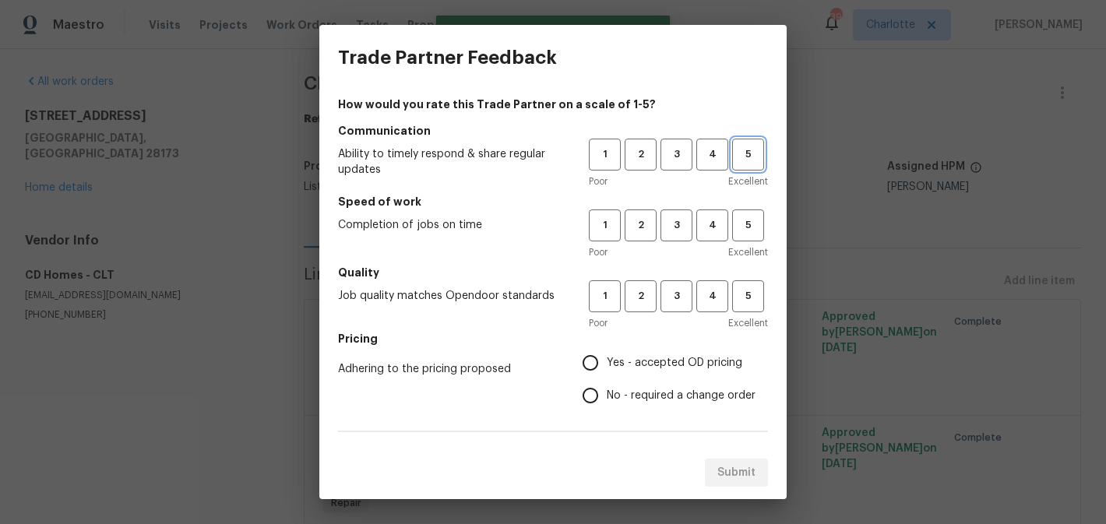
click at [748, 156] on span "5" at bounding box center [748, 155] width 29 height 18
click at [753, 224] on span "5" at bounding box center [748, 226] width 29 height 18
click at [757, 302] on span "5" at bounding box center [748, 297] width 29 height 18
click at [683, 348] on label "Yes - accepted OD pricing" at bounding box center [665, 363] width 182 height 33
click at [607, 348] on input "Yes - accepted OD pricing" at bounding box center [590, 363] width 33 height 33
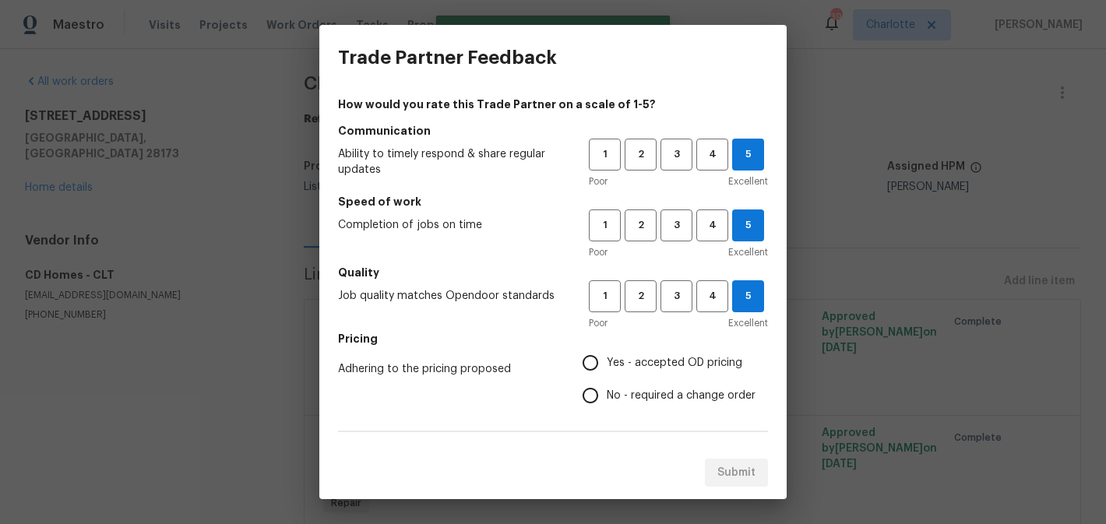
radio input "true"
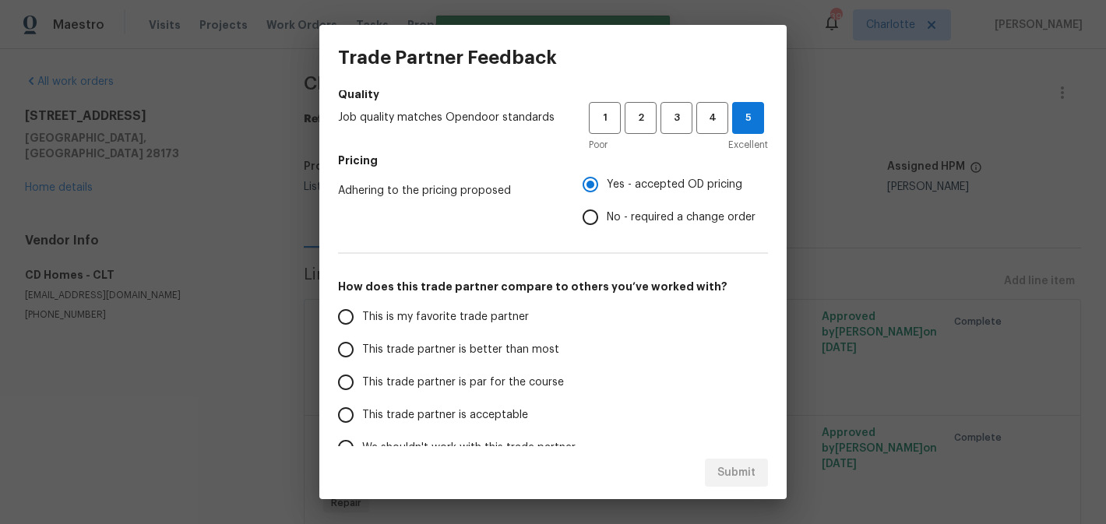
scroll to position [266, 0]
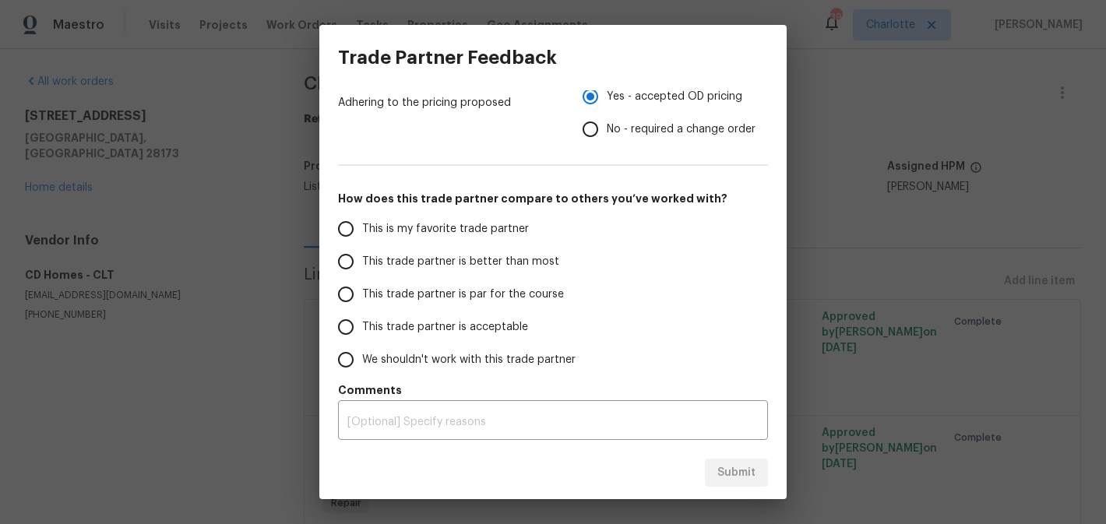
click at [510, 263] on span "This trade partner is better than most" at bounding box center [460, 262] width 197 height 16
click at [362, 263] on input "This trade partner is better than most" at bounding box center [346, 261] width 33 height 33
click at [725, 464] on span "Submit" at bounding box center [737, 473] width 38 height 19
radio input "true"
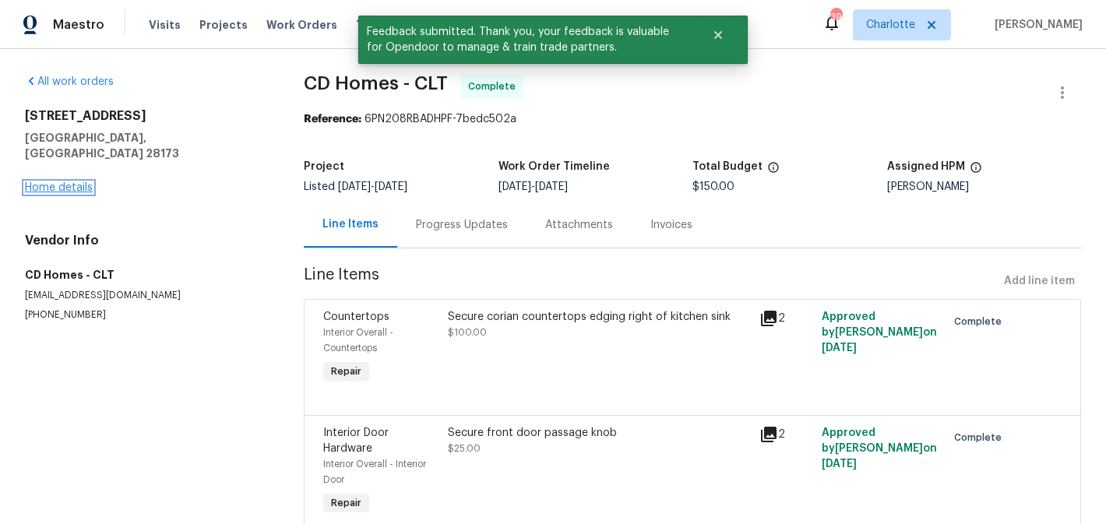
click at [50, 182] on link "Home details" at bounding box center [59, 187] width 68 height 11
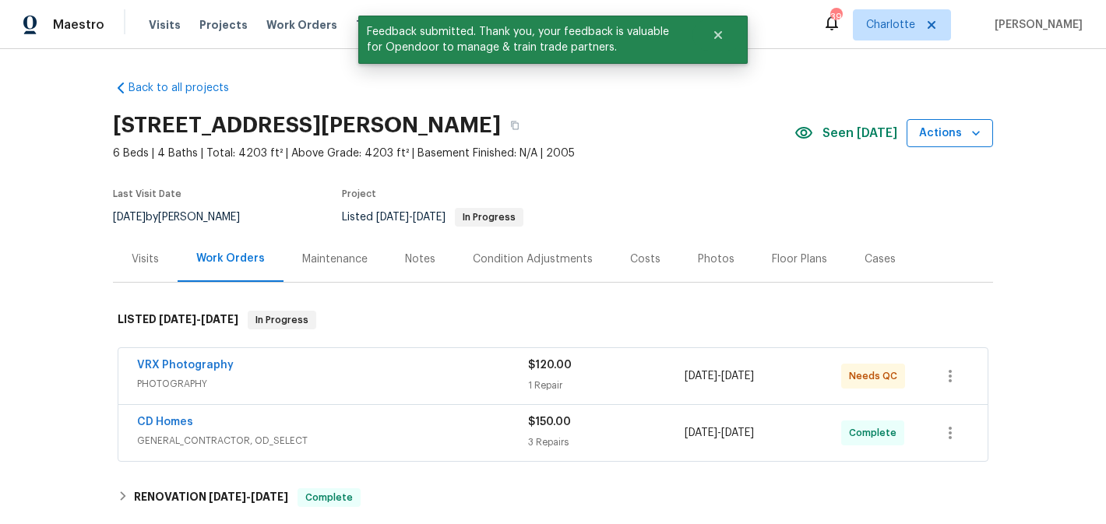
click at [933, 126] on span "Actions" at bounding box center [950, 133] width 62 height 19
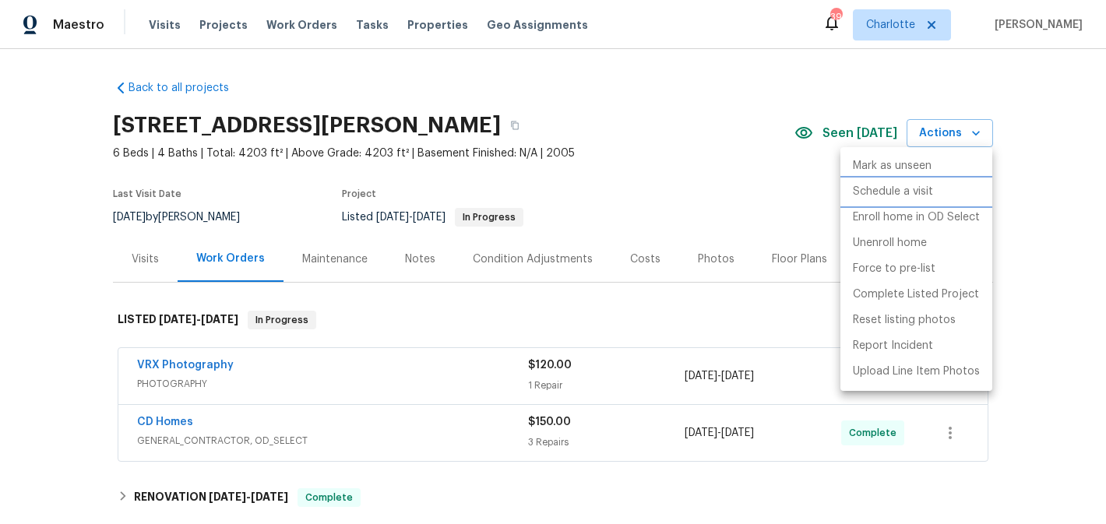
click at [891, 187] on p "Schedule a visit" at bounding box center [893, 192] width 80 height 16
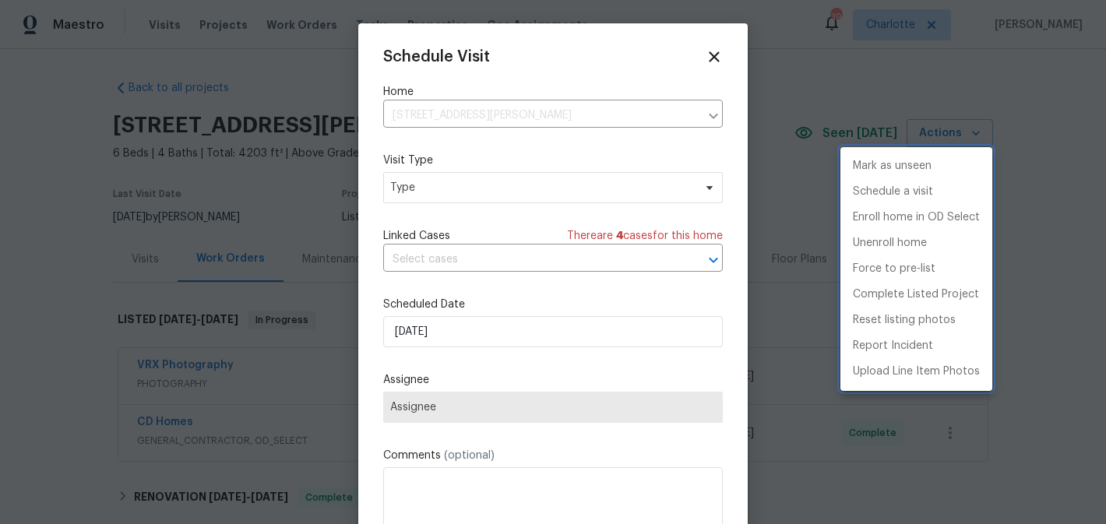
click at [490, 184] on div at bounding box center [553, 262] width 1106 height 524
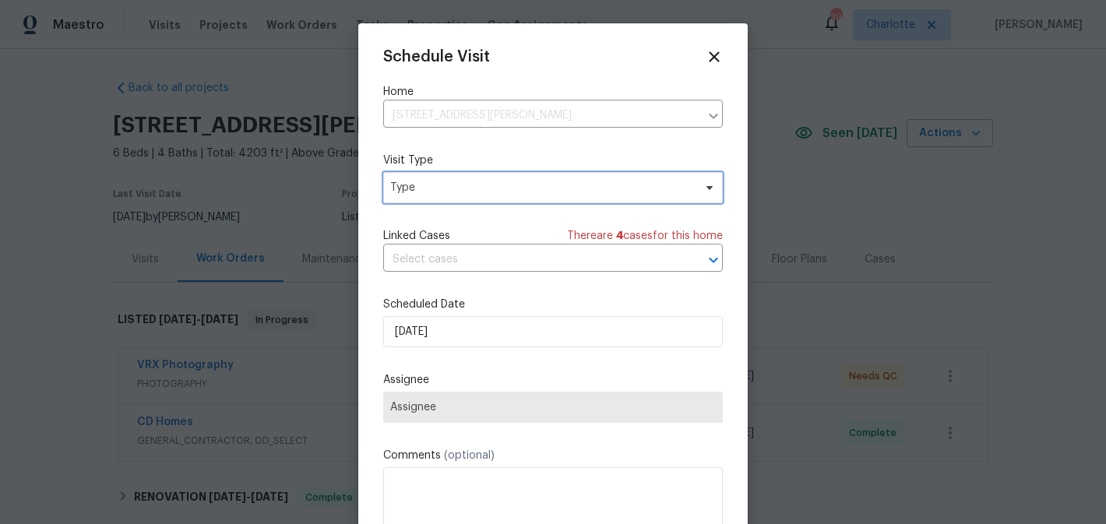
click at [490, 184] on span "Type" at bounding box center [541, 188] width 303 height 16
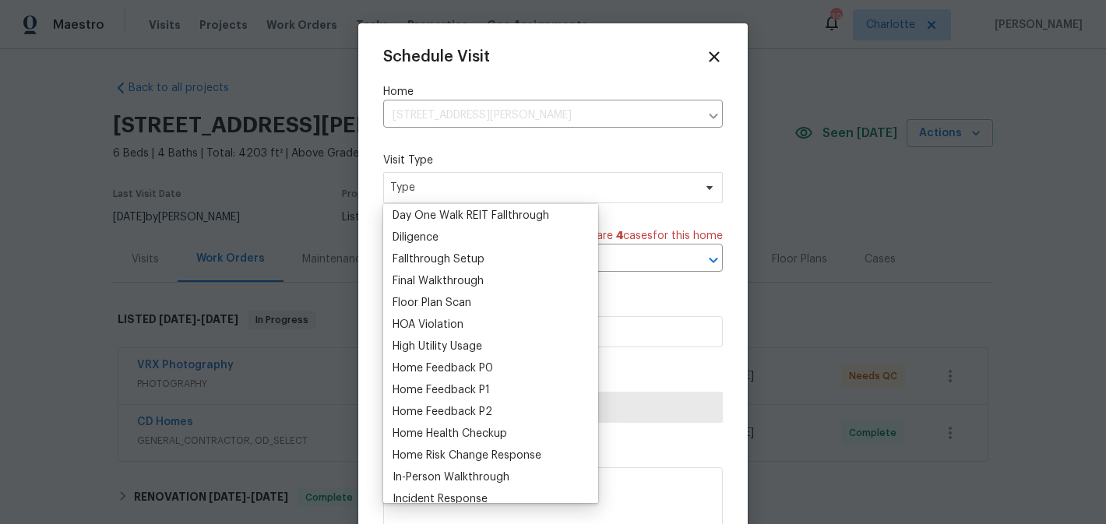
scroll to position [251, 0]
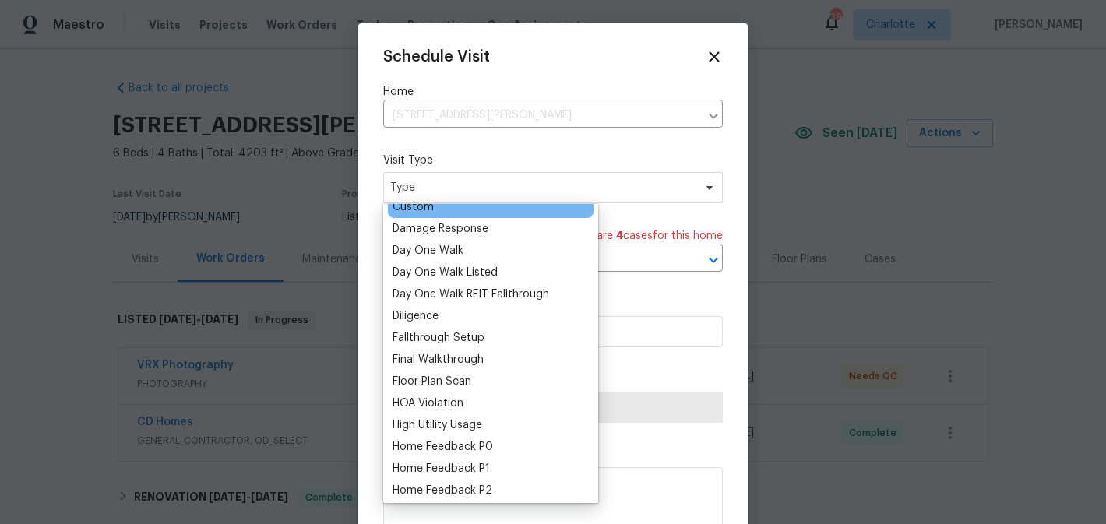
click at [428, 213] on div "Custom" at bounding box center [413, 207] width 41 height 16
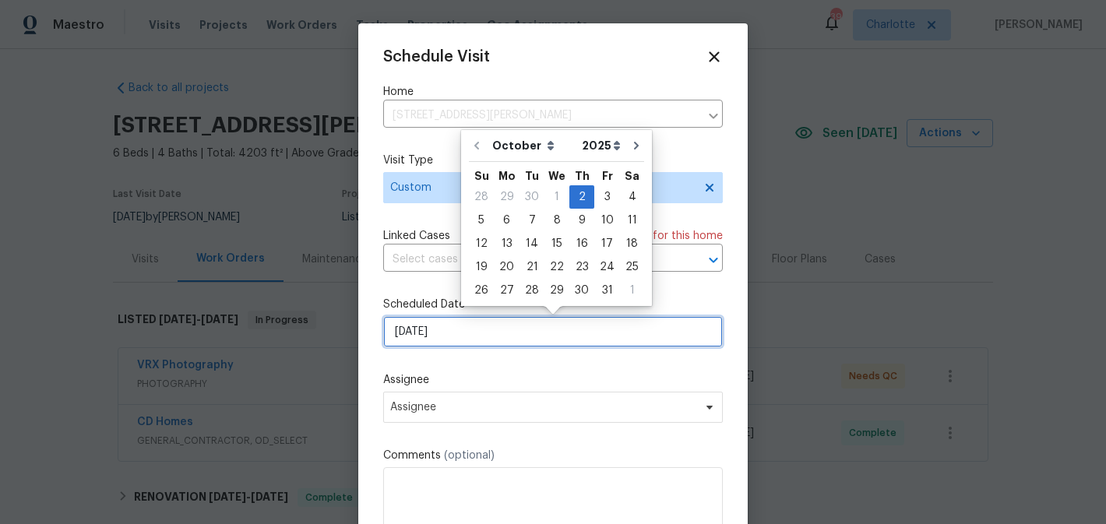
click at [483, 328] on input "10/2/2025" at bounding box center [553, 331] width 340 height 31
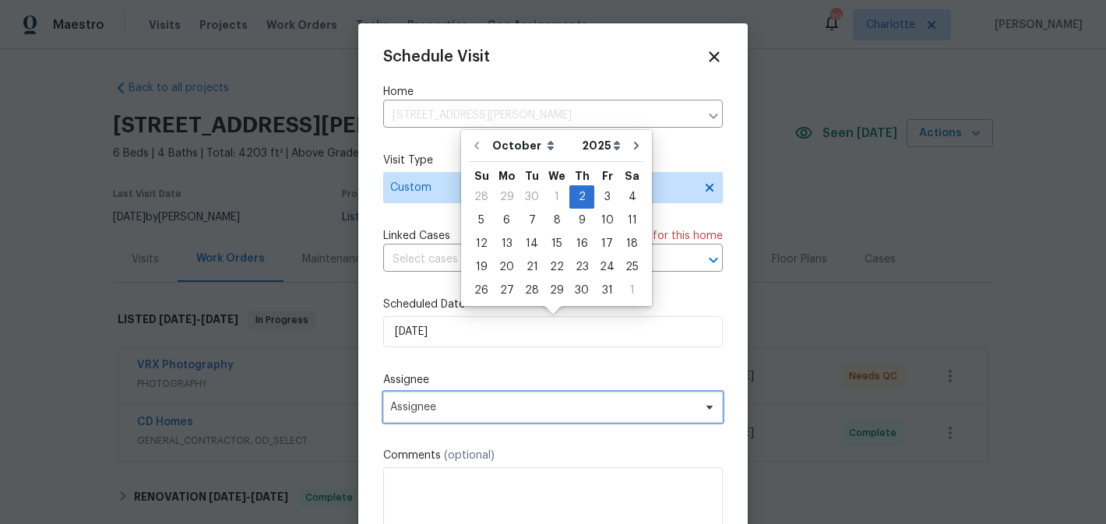
click at [469, 419] on span "Assignee" at bounding box center [553, 407] width 340 height 31
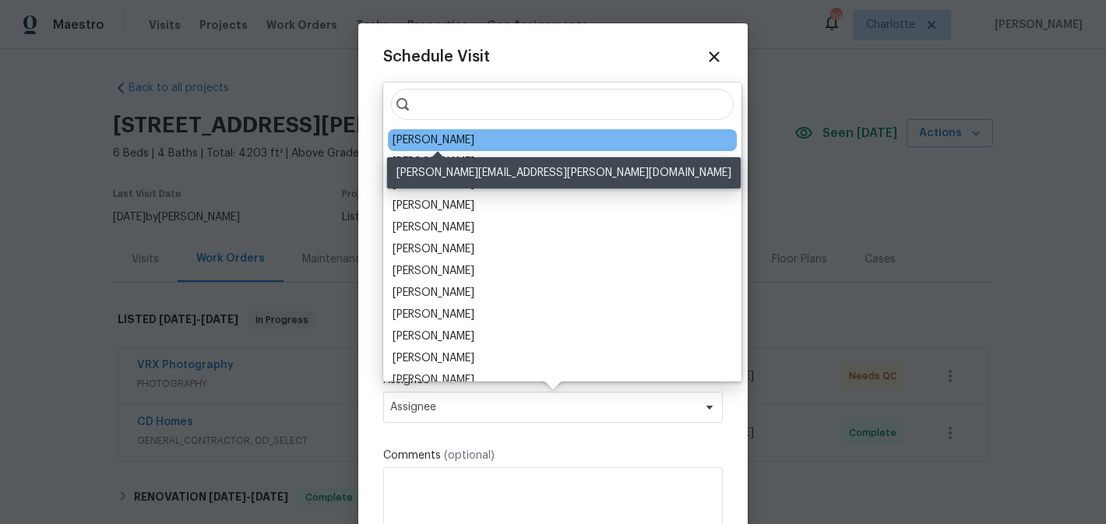
click at [449, 139] on div "[PERSON_NAME]" at bounding box center [434, 140] width 82 height 16
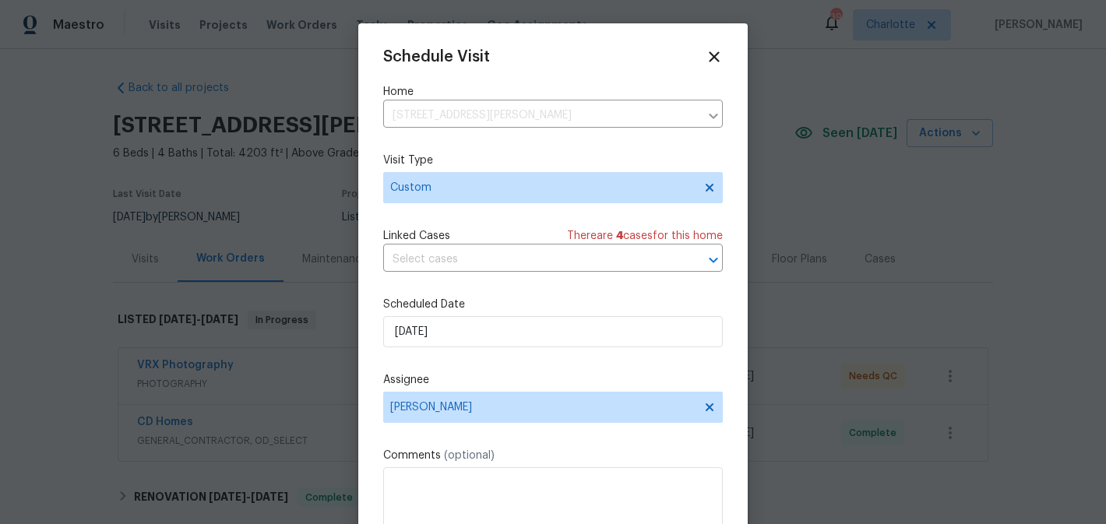
click at [475, 468] on div "Comments (optional)" at bounding box center [553, 489] width 340 height 82
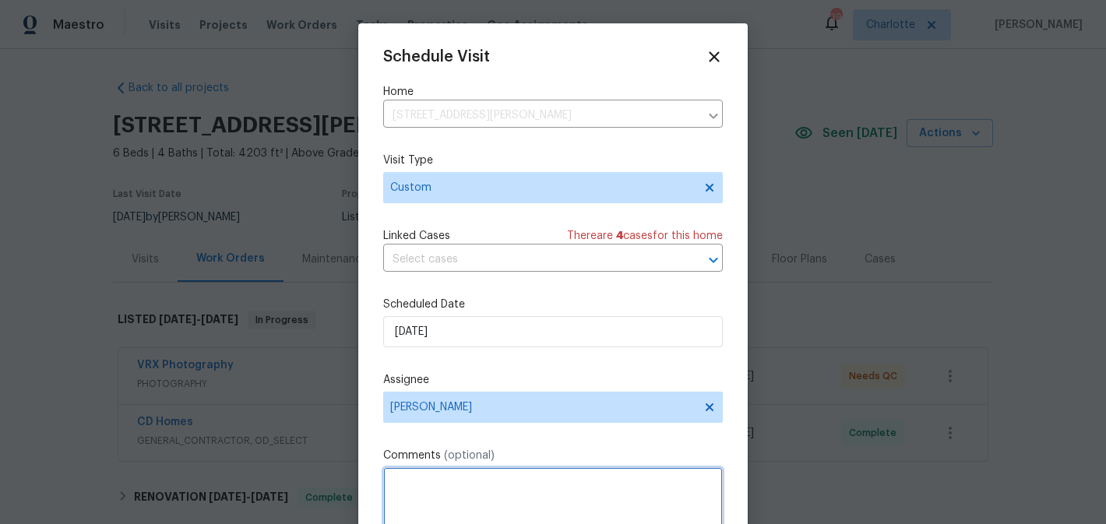
click at [475, 485] on textarea at bounding box center [553, 499] width 340 height 62
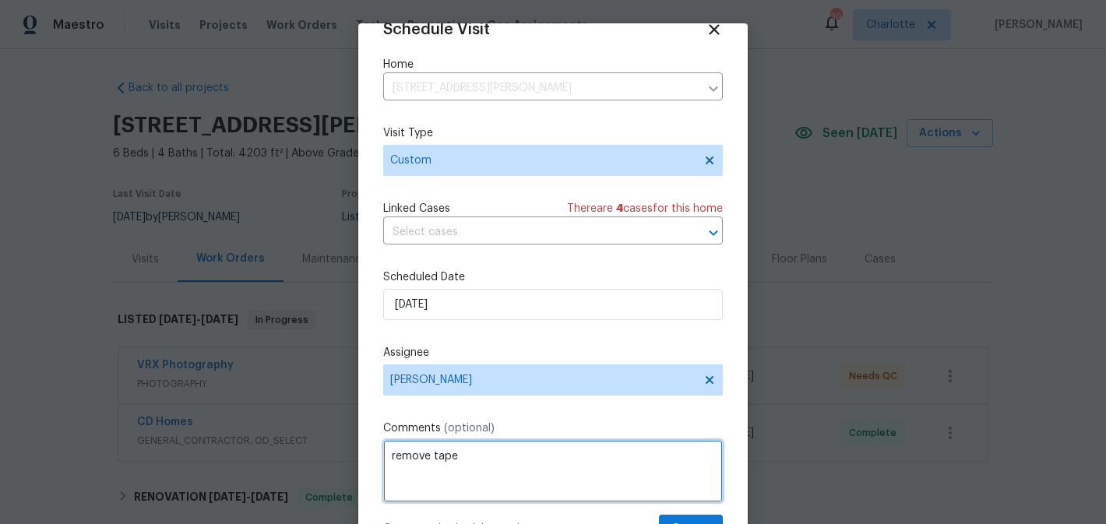
type textarea "remove tape"
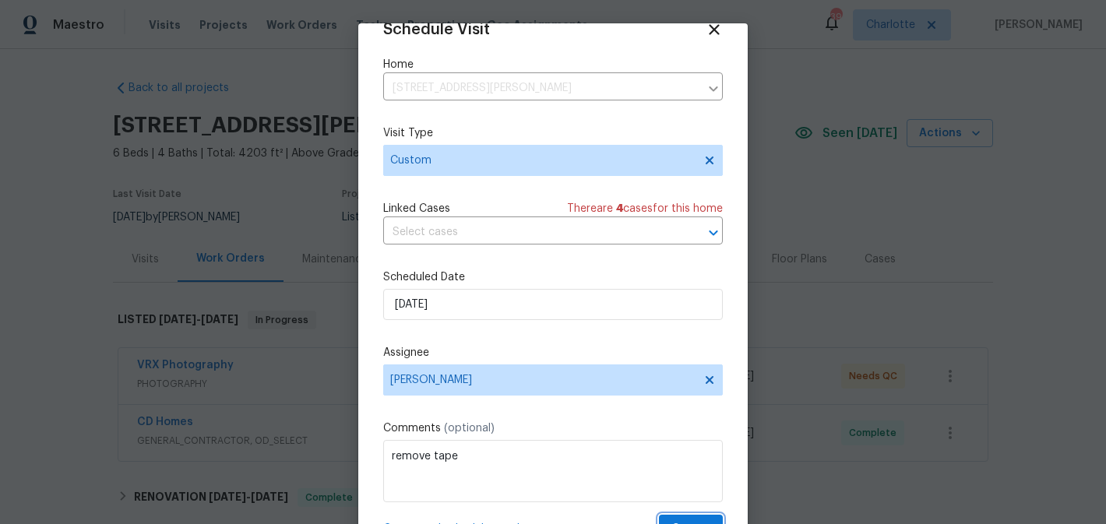
click at [690, 521] on span "Create" at bounding box center [691, 529] width 39 height 19
